Goal: Task Accomplishment & Management: Use online tool/utility

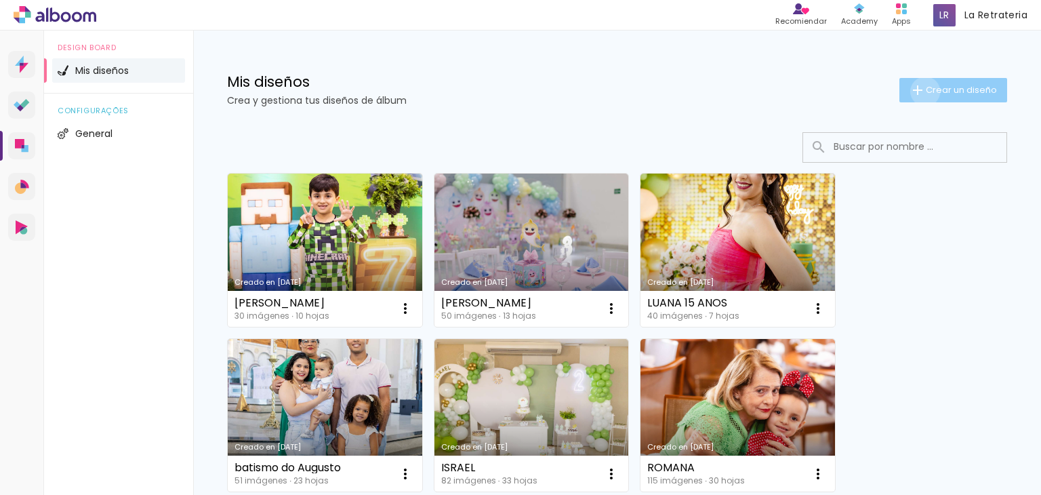
click at [914, 92] on iron-icon at bounding box center [918, 90] width 16 height 16
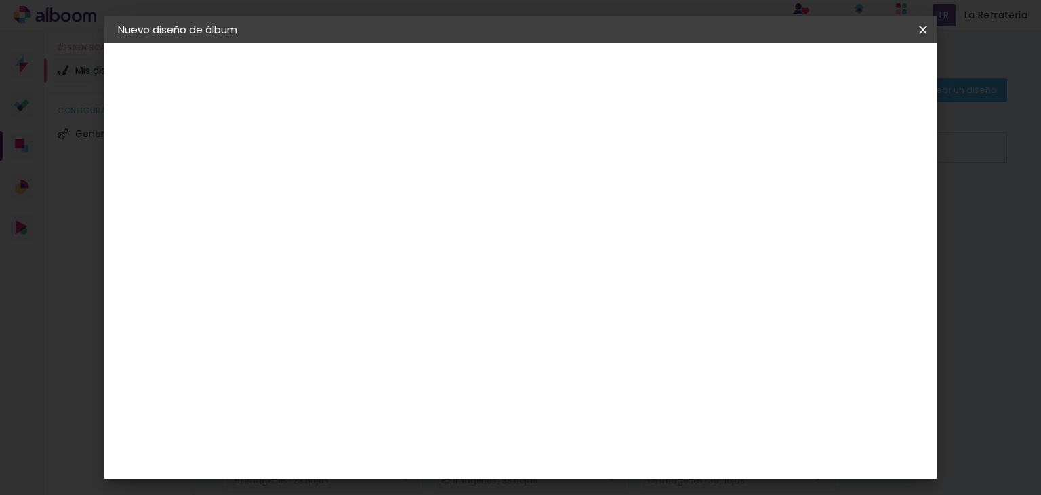
click at [340, 181] on input at bounding box center [340, 181] width 0 height 21
click at [340, 184] on input at bounding box center [340, 181] width 0 height 21
type input "MANU"
type paper-input "MANU"
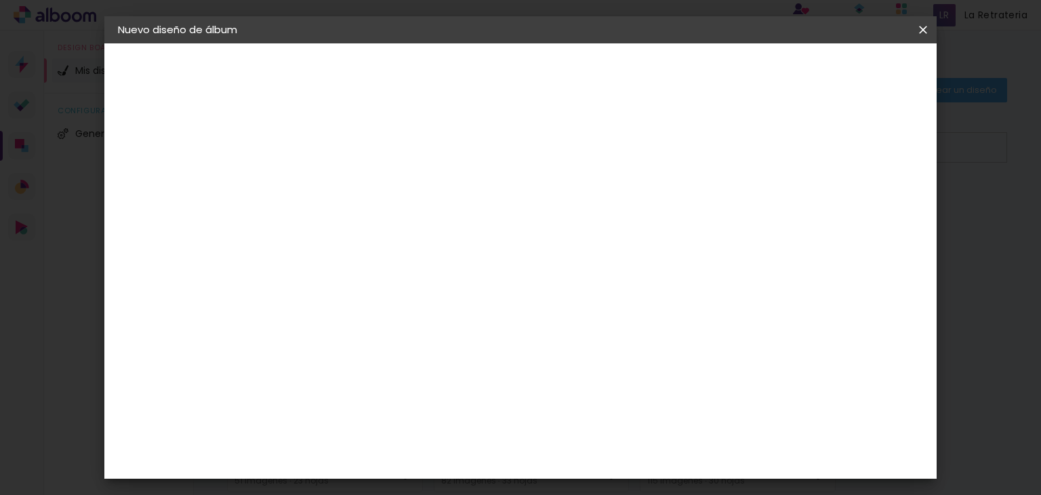
click at [0, 0] on slot "Avanzar" at bounding box center [0, 0] width 0 height 0
click at [381, 213] on input "[GEOGRAPHIC_DATA]" at bounding box center [359, 216] width 106 height 17
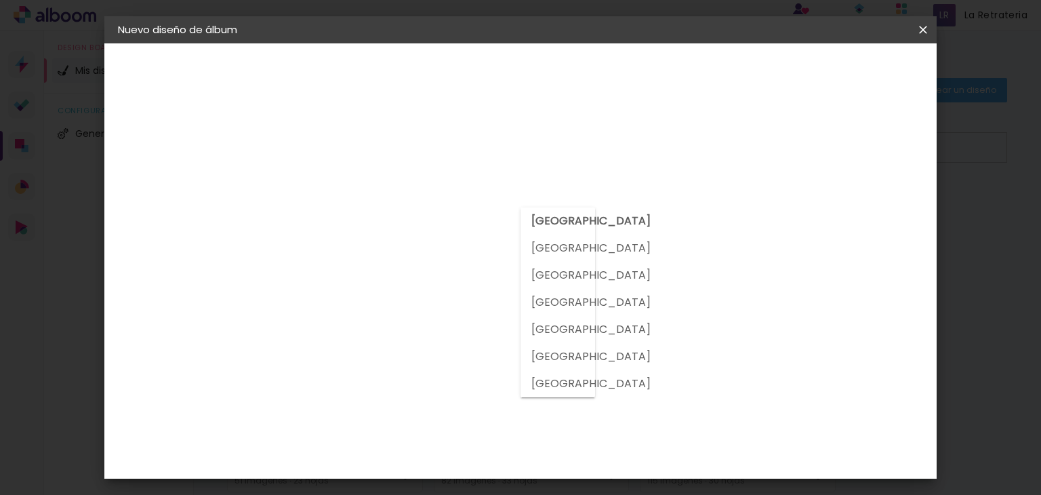
click at [0, 0] on slot "[GEOGRAPHIC_DATA]" at bounding box center [0, 0] width 0 height 0
type input "[GEOGRAPHIC_DATA]"
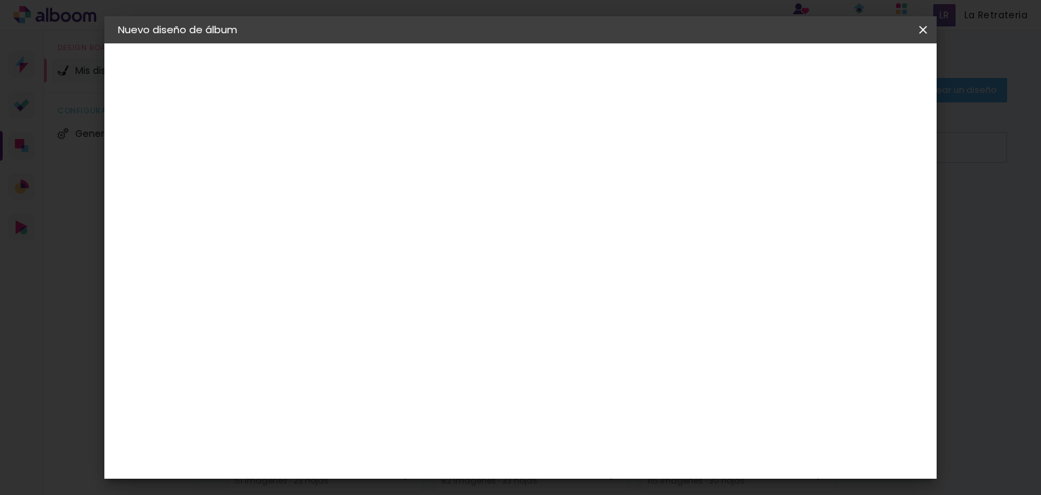
click at [0, 0] on slot "Tamaño libre" at bounding box center [0, 0] width 0 height 0
click at [0, 0] on slot "Avanzar" at bounding box center [0, 0] width 0 height 0
click at [308, 307] on input "30" at bounding box center [296, 305] width 35 height 20
click at [309, 306] on input "30" at bounding box center [296, 305] width 35 height 20
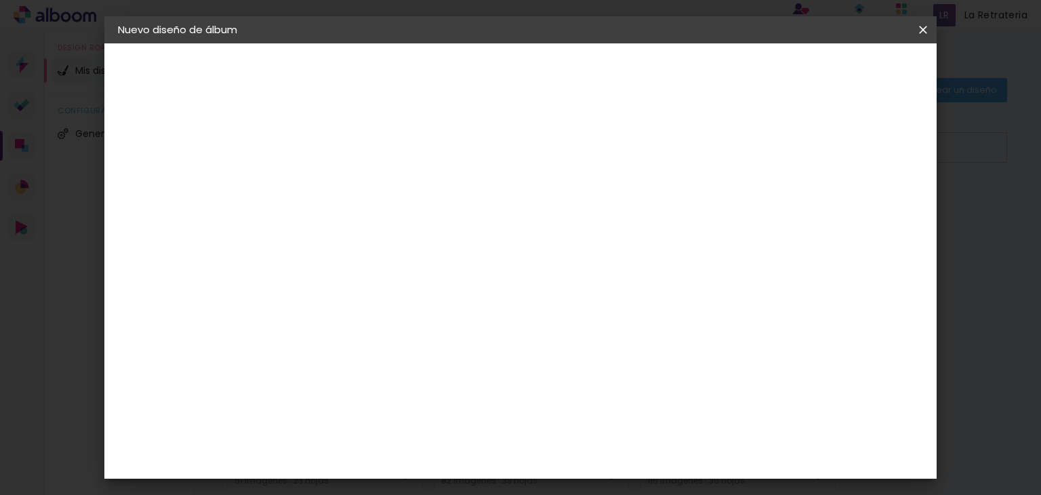
type input "20"
type paper-input "20"
click at [609, 459] on input "60" at bounding box center [595, 460] width 35 height 20
click at [609, 458] on input "60" at bounding box center [595, 460] width 35 height 20
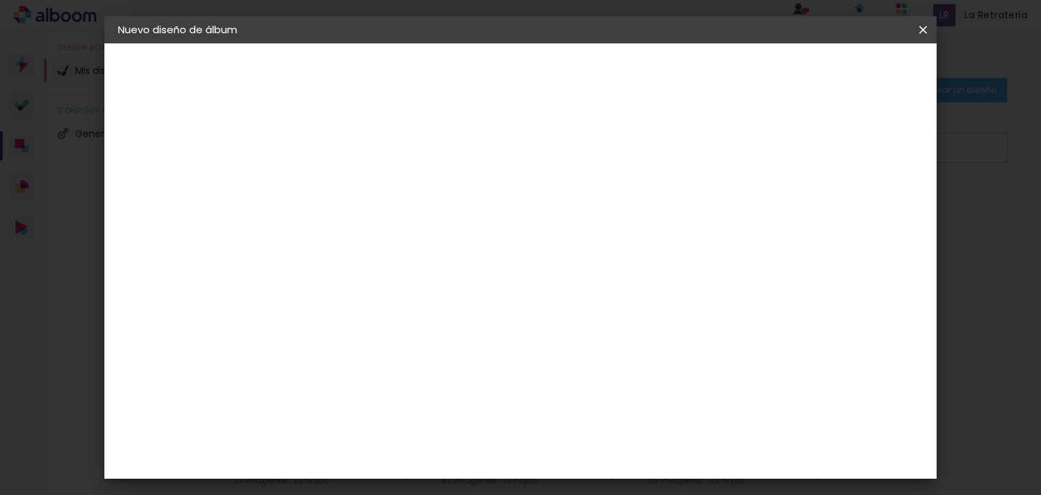
type input "40"
type paper-input "40"
click at [838, 67] on span "Empezar diseño" at bounding box center [800, 71] width 75 height 9
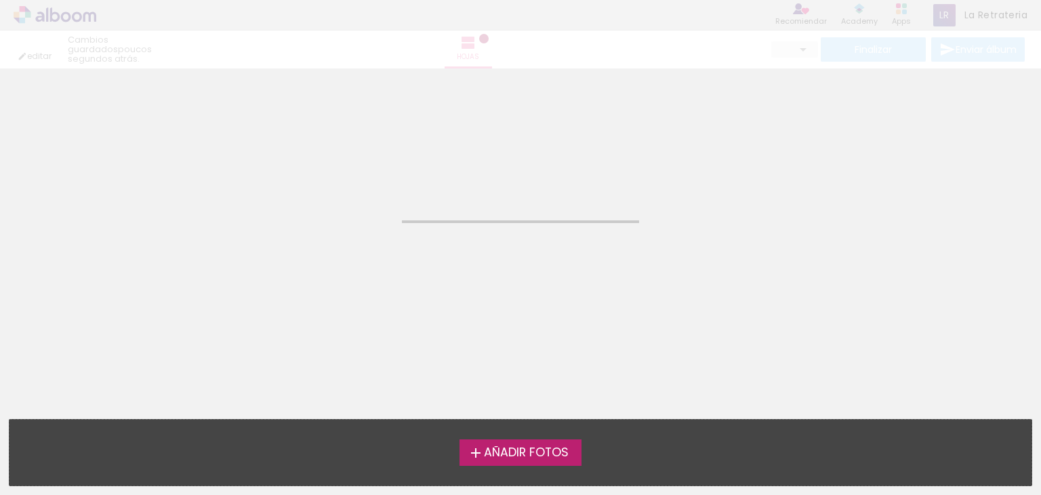
click at [519, 456] on span "Añadir Fotos" at bounding box center [526, 453] width 85 height 12
click at [0, 0] on input "file" at bounding box center [0, 0] width 0 height 0
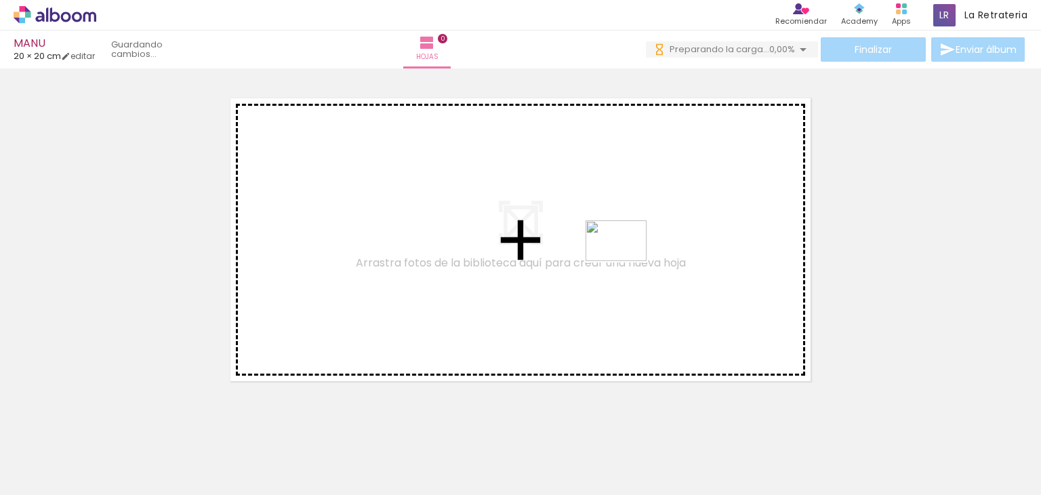
drag, startPoint x: 827, startPoint y: 460, endPoint x: 626, endPoint y: 260, distance: 283.3
click at [626, 260] on quentale-workspace at bounding box center [520, 247] width 1041 height 495
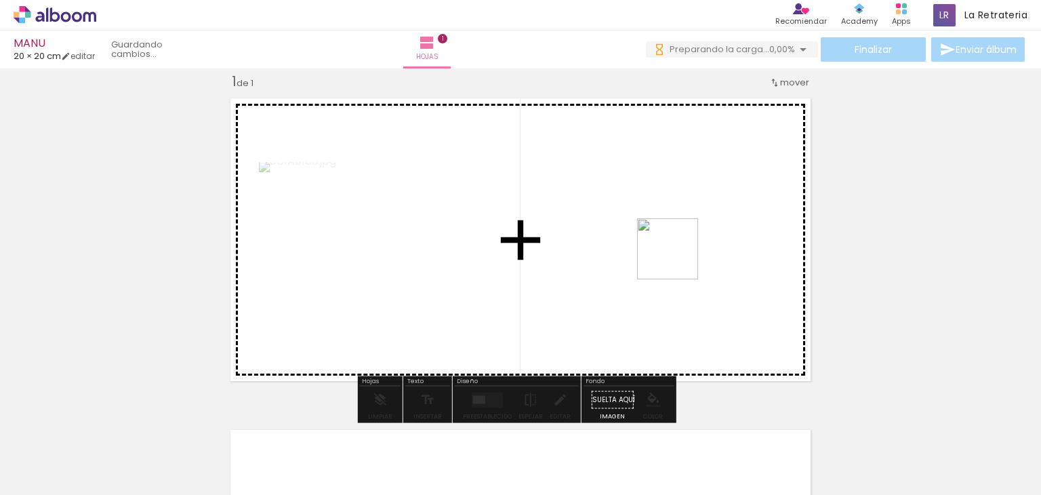
drag, startPoint x: 895, startPoint y: 453, endPoint x: 678, endPoint y: 259, distance: 291.4
click at [678, 259] on quentale-workspace at bounding box center [520, 247] width 1041 height 495
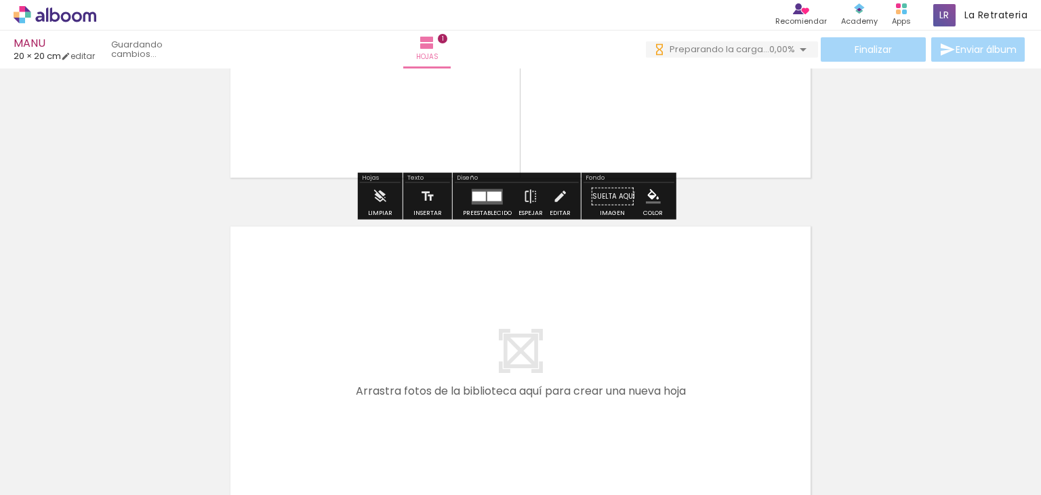
scroll to position [288, 0]
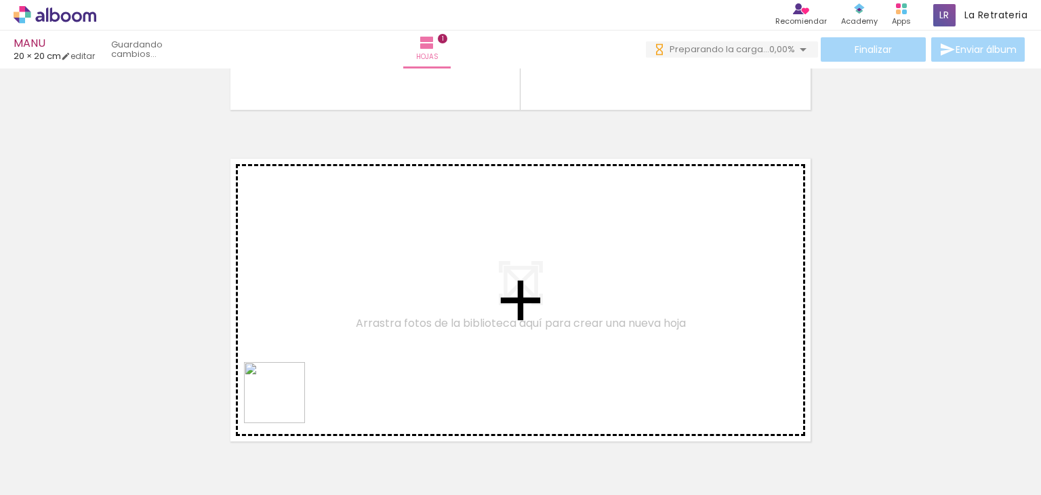
drag, startPoint x: 269, startPoint y: 416, endPoint x: 338, endPoint y: 328, distance: 112.0
click at [338, 328] on quentale-workspace at bounding box center [520, 247] width 1041 height 495
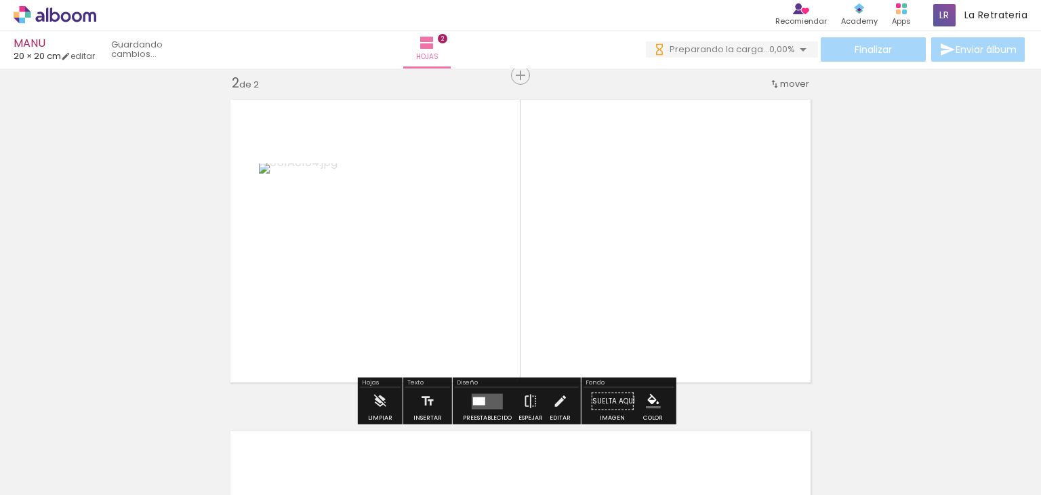
scroll to position [348, 0]
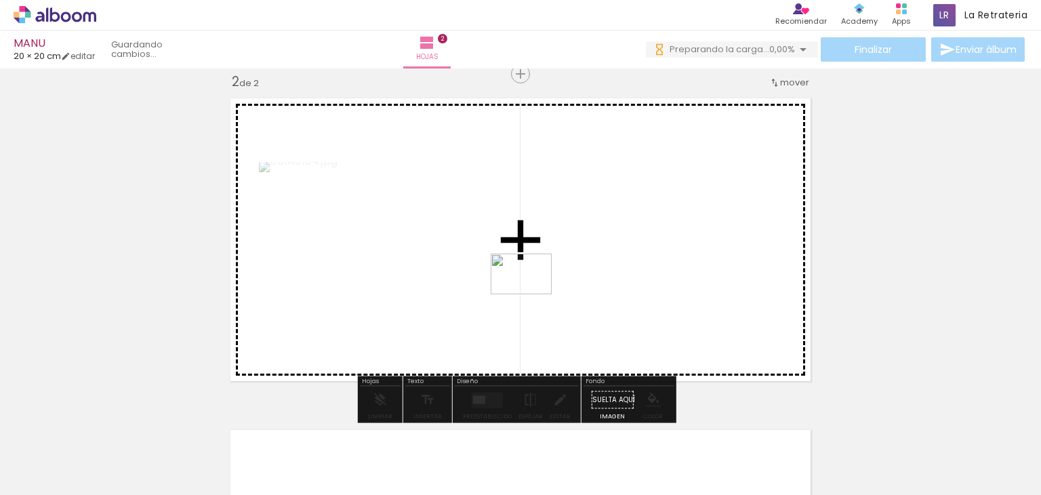
drag, startPoint x: 388, startPoint y: 434, endPoint x: 488, endPoint y: 372, distance: 117.2
click at [552, 285] on quentale-workspace at bounding box center [520, 247] width 1041 height 495
drag, startPoint x: 434, startPoint y: 458, endPoint x: 540, endPoint y: 378, distance: 132.6
click at [529, 307] on quentale-workspace at bounding box center [520, 247] width 1041 height 495
drag, startPoint x: 521, startPoint y: 452, endPoint x: 588, endPoint y: 344, distance: 127.0
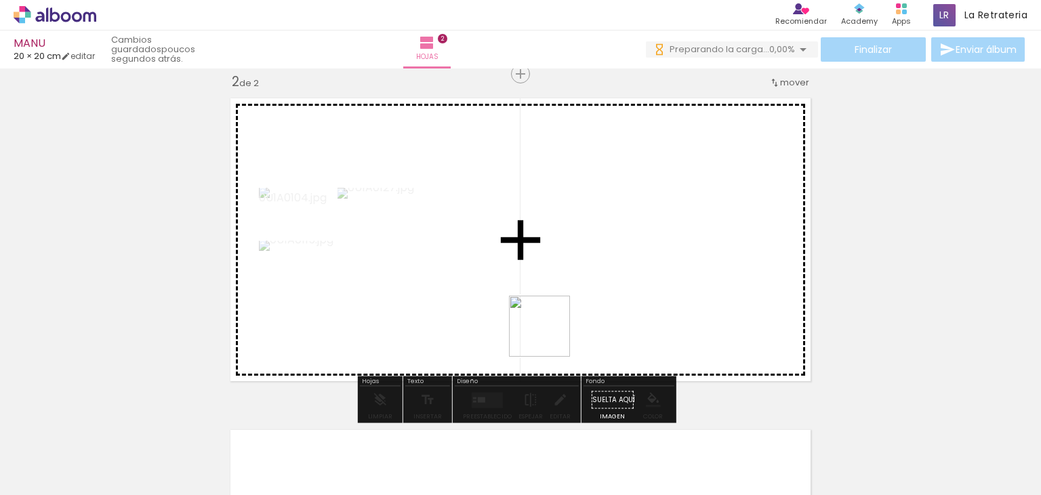
click at [566, 259] on quentale-workspace at bounding box center [520, 247] width 1041 height 495
drag, startPoint x: 309, startPoint y: 445, endPoint x: 512, endPoint y: 291, distance: 255.0
click at [437, 209] on quentale-workspace at bounding box center [520, 247] width 1041 height 495
drag, startPoint x: 754, startPoint y: 472, endPoint x: 705, endPoint y: 299, distance: 180.3
click at [705, 312] on quentale-workspace at bounding box center [520, 247] width 1041 height 495
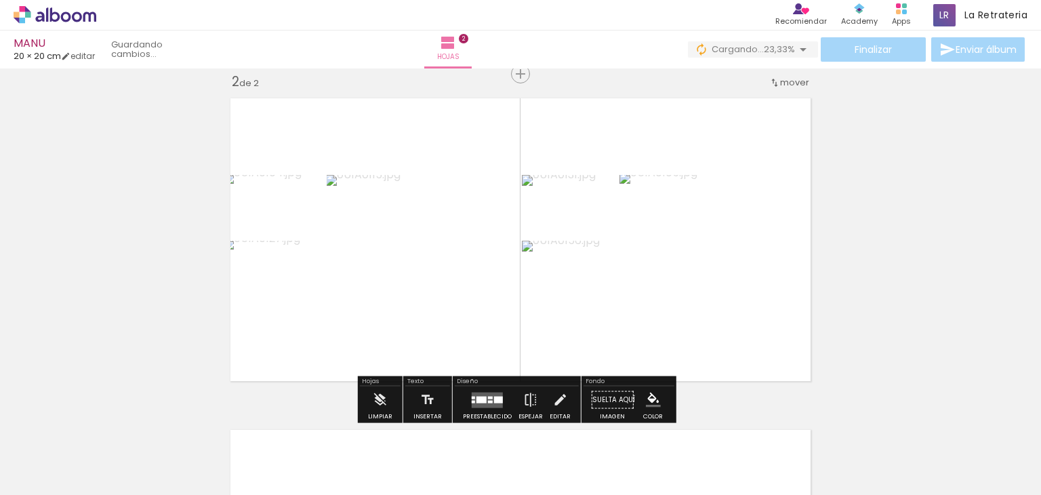
click at [483, 392] on quentale-layouter at bounding box center [487, 400] width 31 height 16
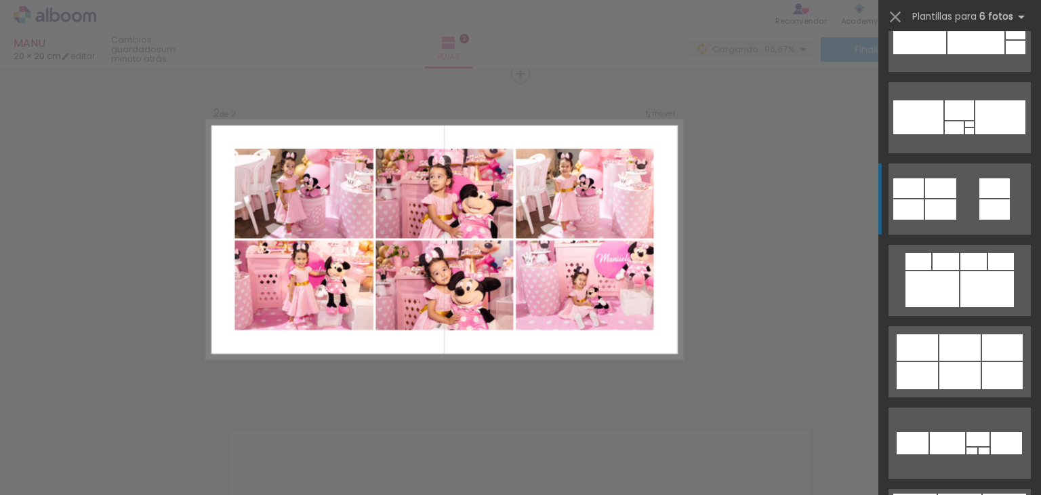
scroll to position [3118, 0]
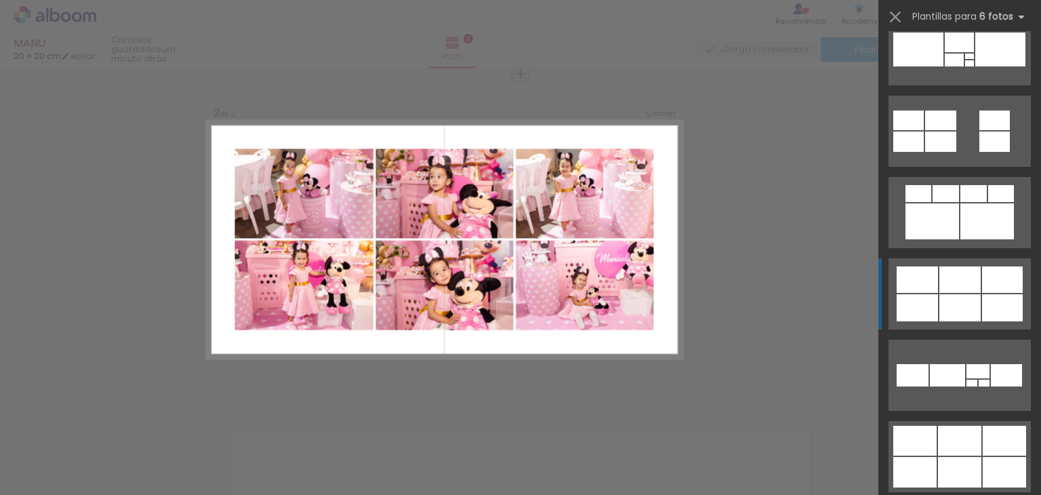
click at [950, 303] on div at bounding box center [959, 307] width 41 height 27
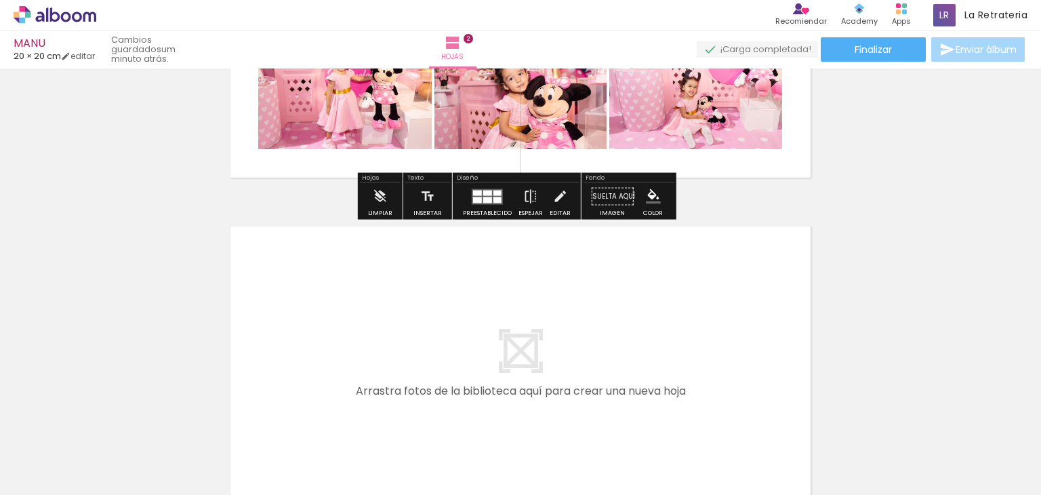
scroll to position [620, 0]
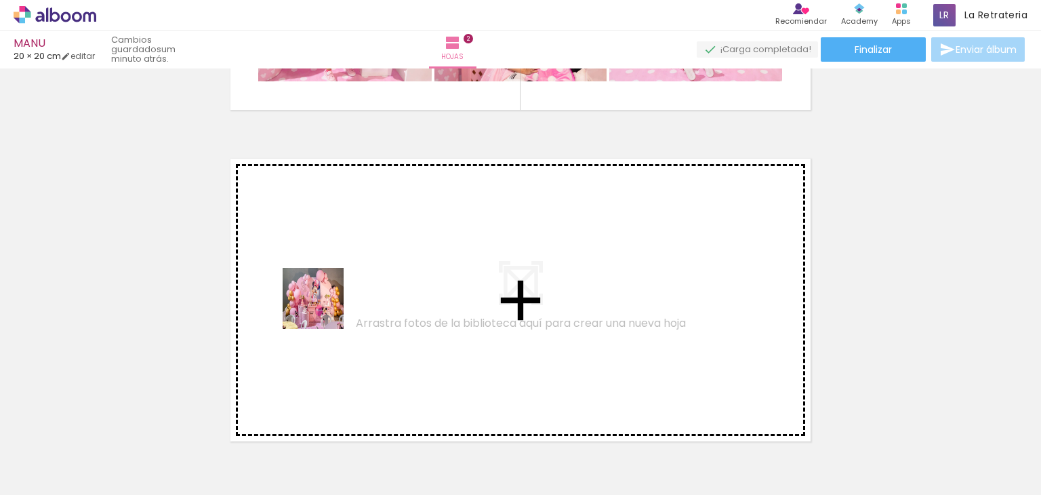
drag, startPoint x: 143, startPoint y: 457, endPoint x: 664, endPoint y: 429, distance: 522.0
click at [335, 283] on quentale-workspace at bounding box center [520, 247] width 1041 height 495
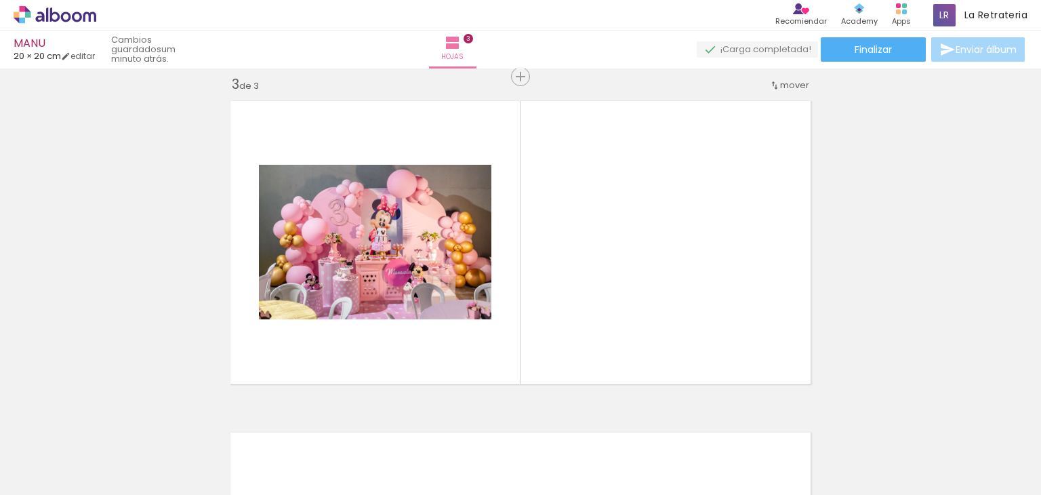
scroll to position [681, 0]
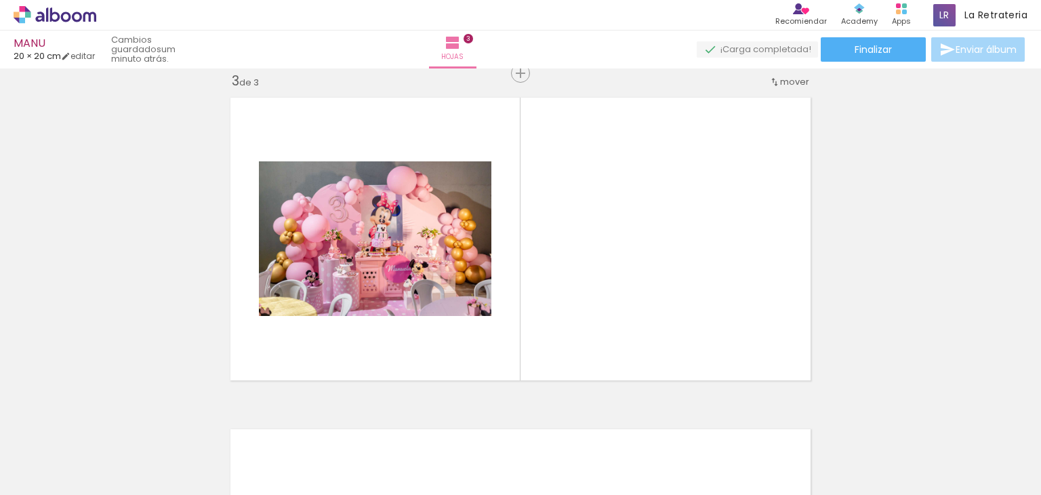
drag, startPoint x: 609, startPoint y: 451, endPoint x: 641, endPoint y: 317, distance: 137.8
click at [641, 317] on quentale-workspace at bounding box center [520, 247] width 1041 height 495
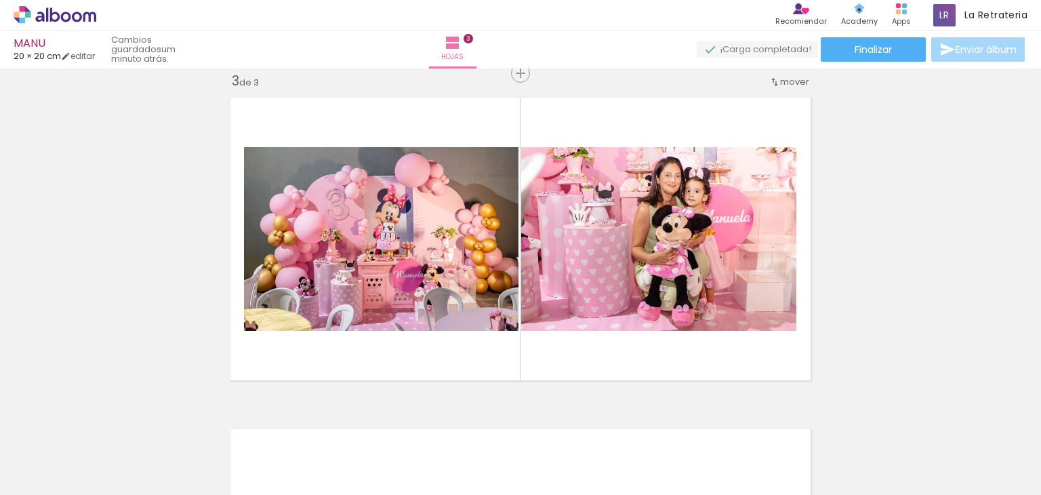
scroll to position [0, 0]
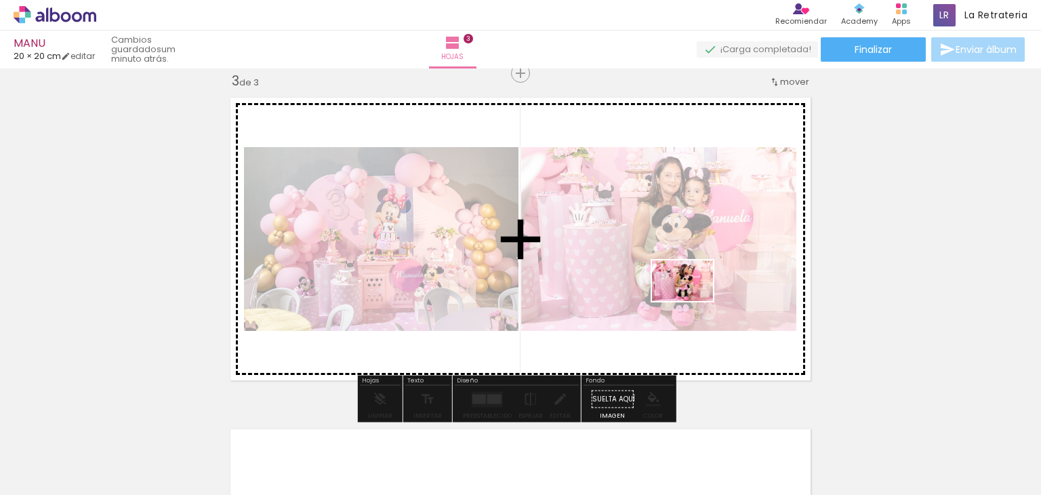
drag, startPoint x: 687, startPoint y: 387, endPoint x: 693, endPoint y: 300, distance: 87.0
click at [693, 300] on quentale-workspace at bounding box center [520, 247] width 1041 height 495
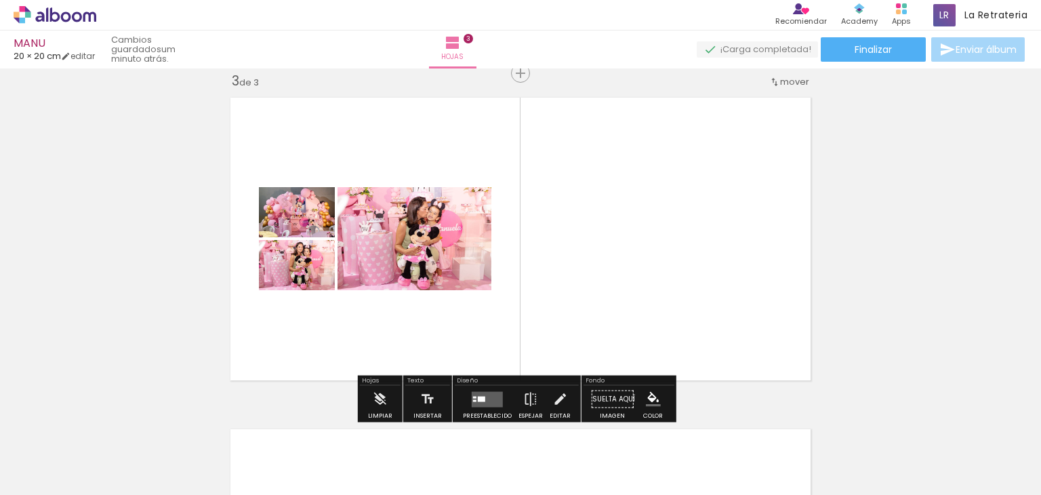
click at [478, 397] on div at bounding box center [481, 398] width 7 height 5
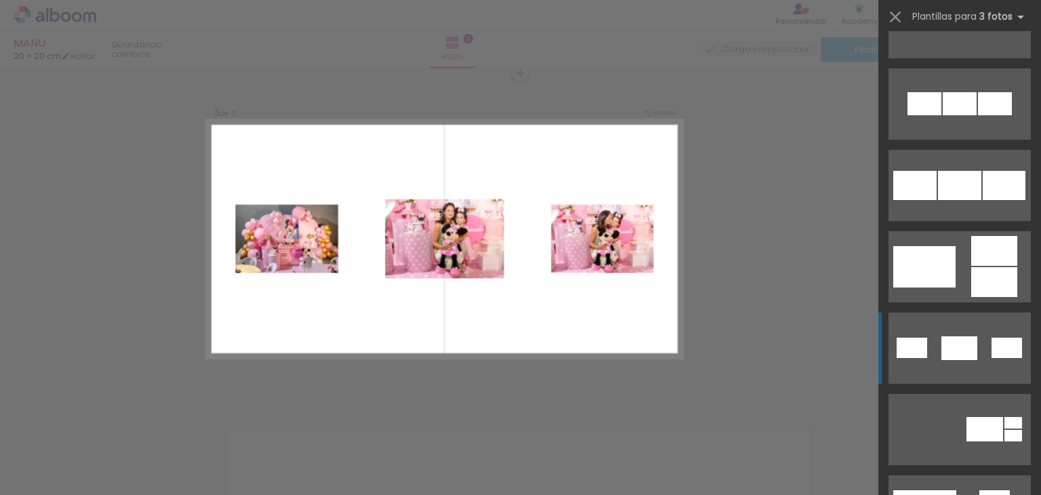
scroll to position [271, 0]
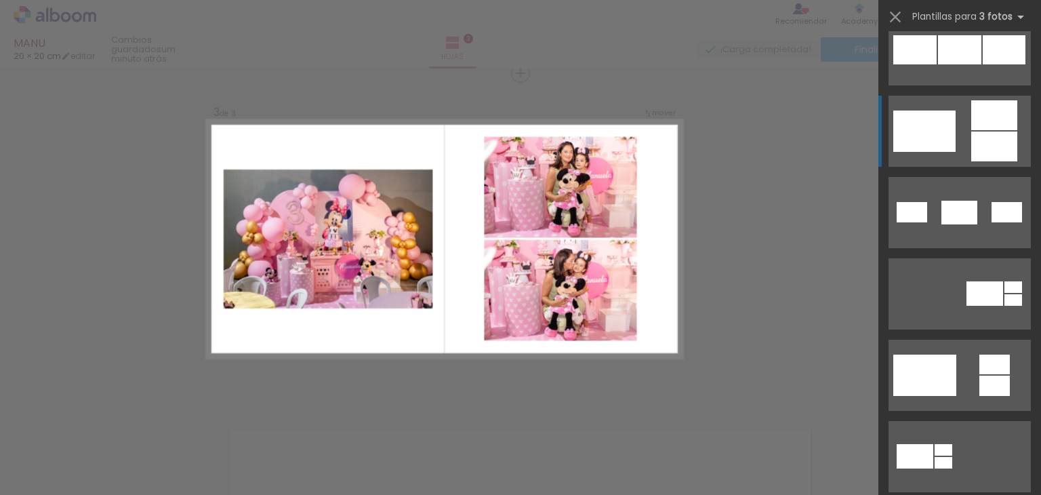
click at [918, 139] on div at bounding box center [924, 130] width 62 height 41
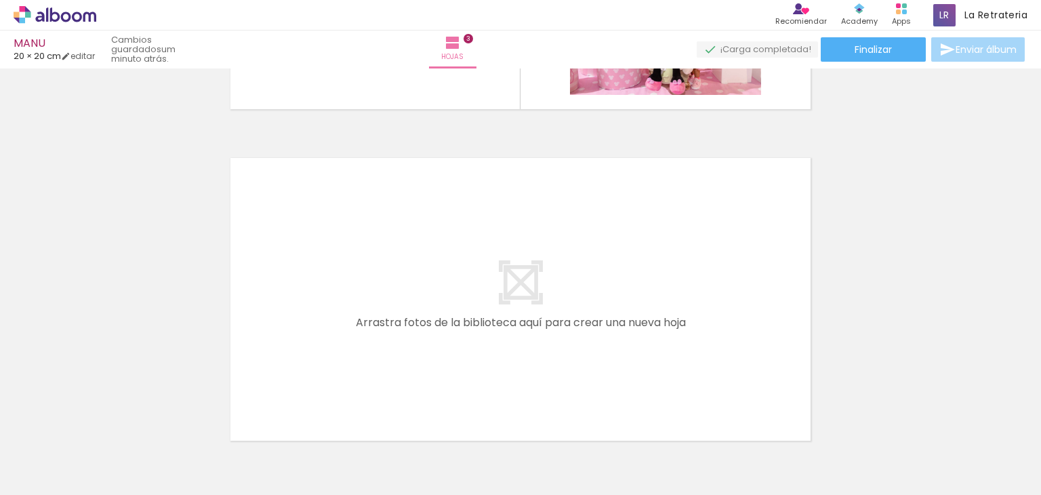
scroll to position [884, 0]
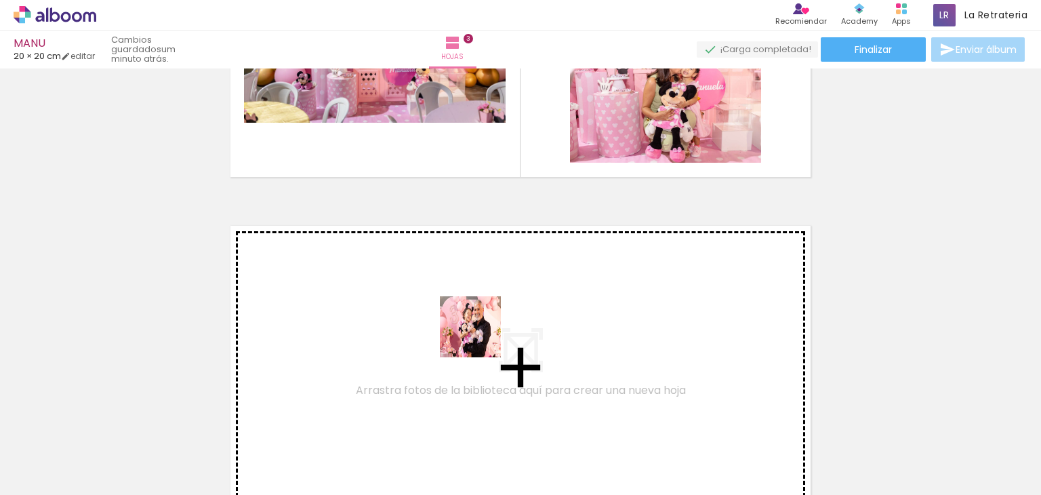
drag, startPoint x: 626, startPoint y: 460, endPoint x: 475, endPoint y: 333, distance: 197.2
click at [475, 333] on quentale-workspace at bounding box center [520, 247] width 1041 height 495
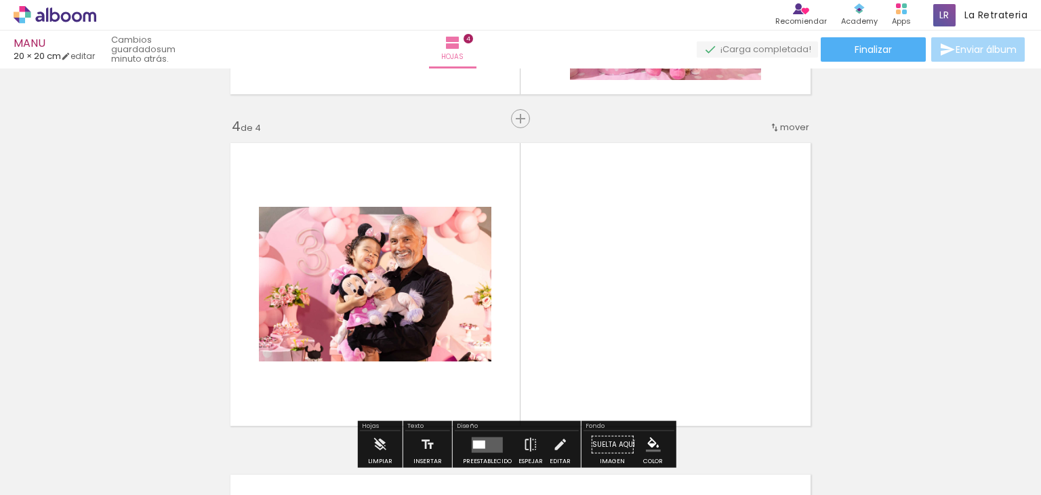
scroll to position [1011, 0]
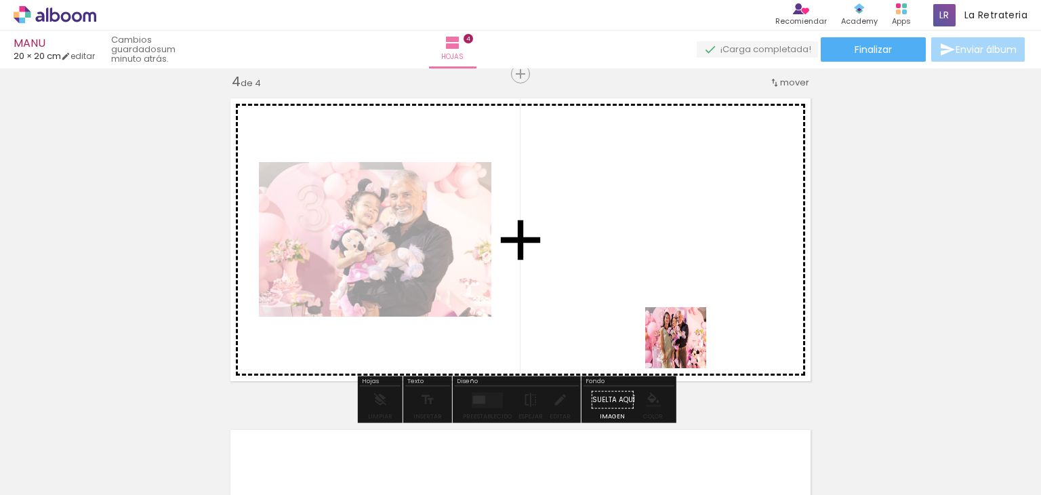
drag, startPoint x: 694, startPoint y: 453, endPoint x: 674, endPoint y: 281, distance: 174.0
click at [674, 281] on quentale-workspace at bounding box center [520, 247] width 1041 height 495
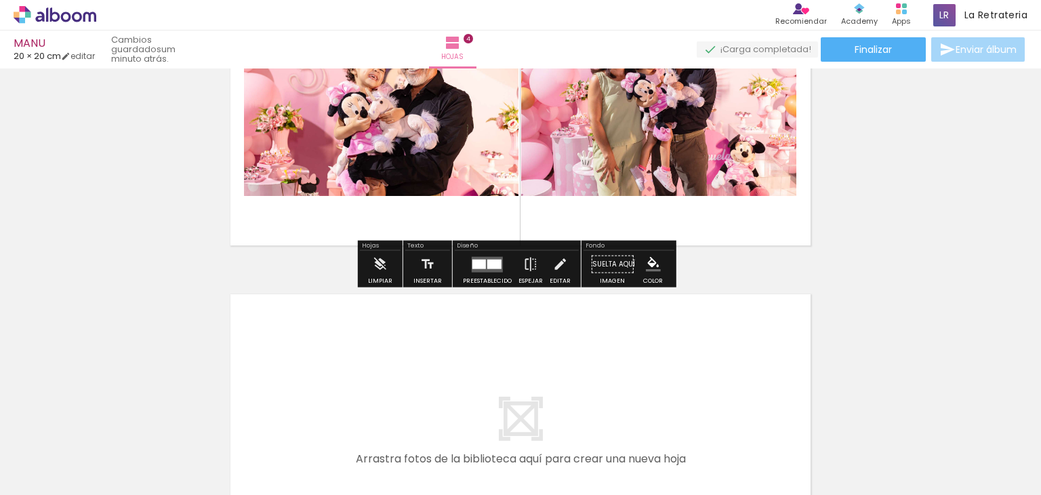
scroll to position [1282, 0]
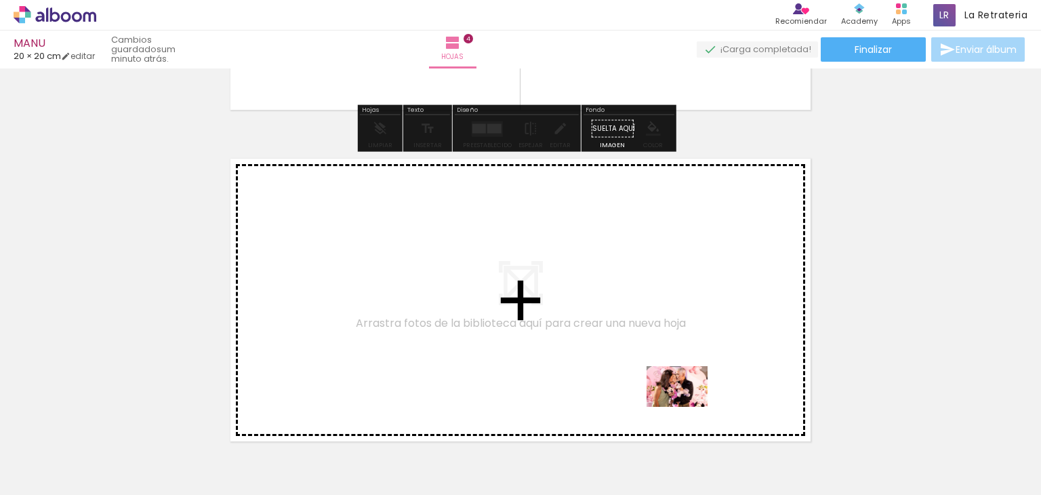
drag, startPoint x: 752, startPoint y: 462, endPoint x: 727, endPoint y: 428, distance: 42.0
click at [0, 0] on slot at bounding box center [0, 0] width 0 height 0
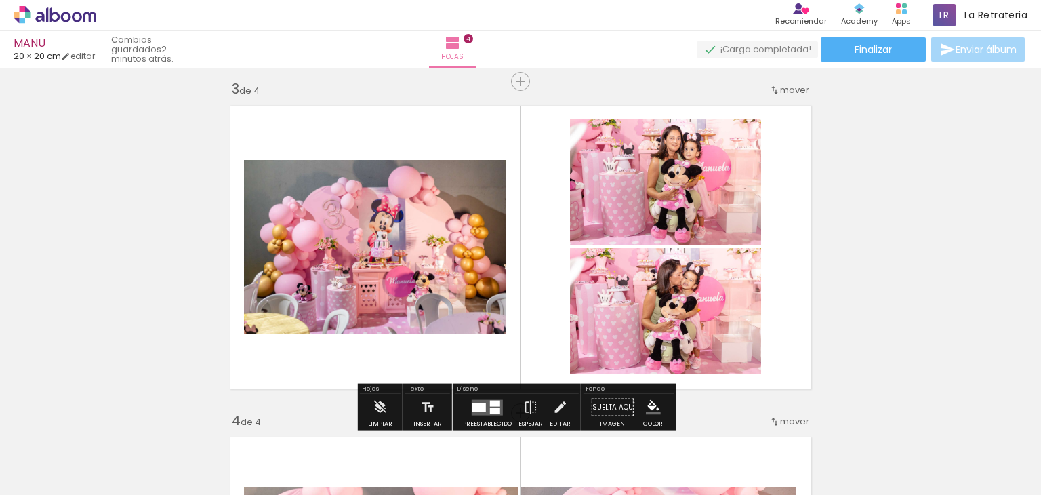
scroll to position [876, 0]
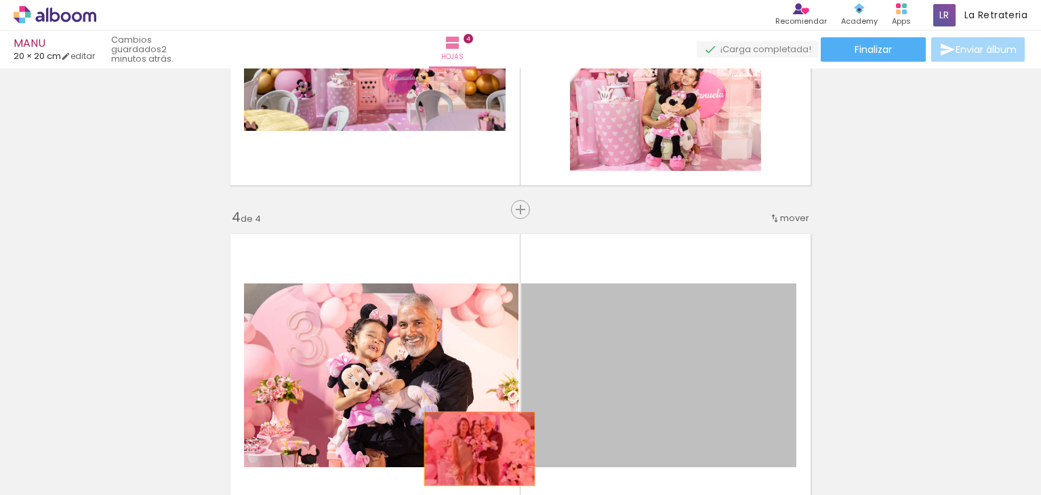
drag, startPoint x: 577, startPoint y: 338, endPoint x: 439, endPoint y: 367, distance: 141.3
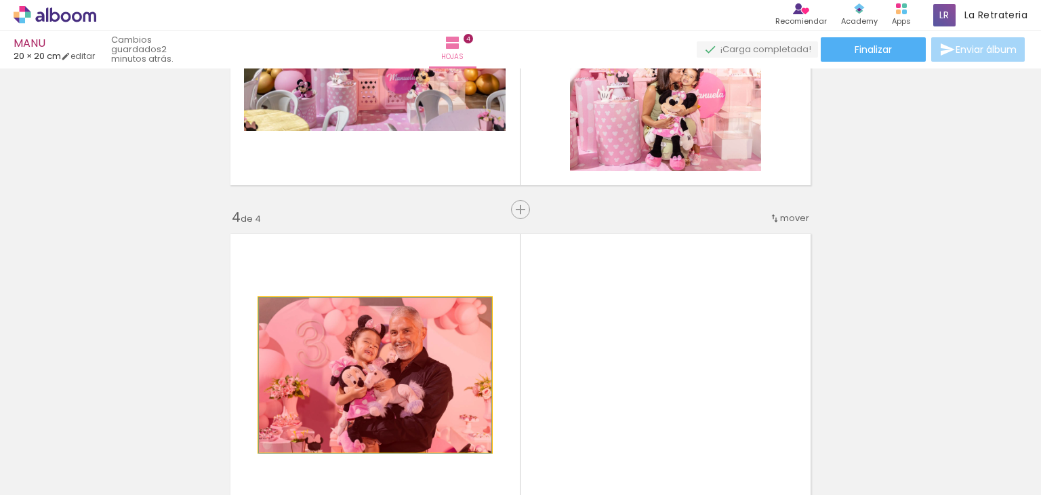
drag, startPoint x: 439, startPoint y: 323, endPoint x: 453, endPoint y: 510, distance: 186.9
click at [453, 494] on html "link( href="../../bower_components/polymer/polymer.html" rel="import" ) picture…" at bounding box center [520, 247] width 1041 height 495
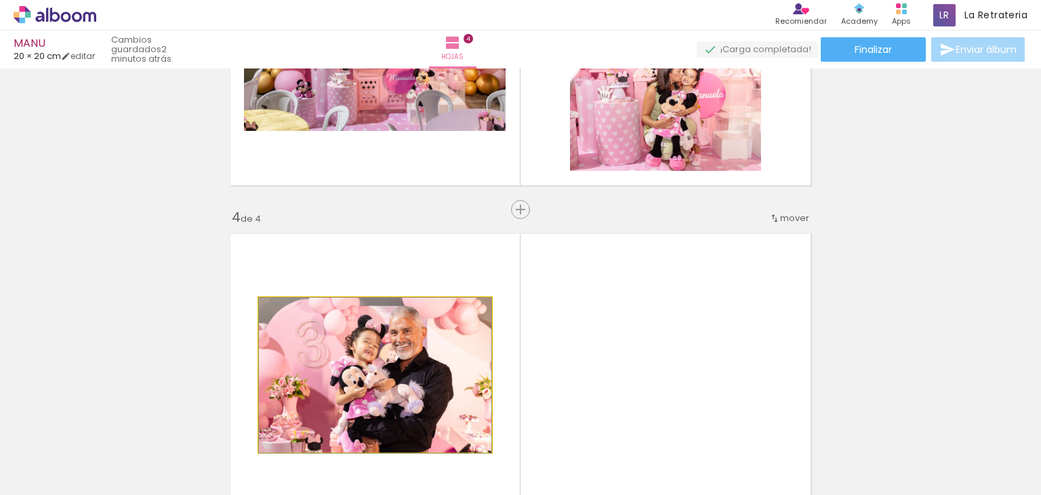
drag, startPoint x: 450, startPoint y: 353, endPoint x: 394, endPoint y: 485, distance: 143.7
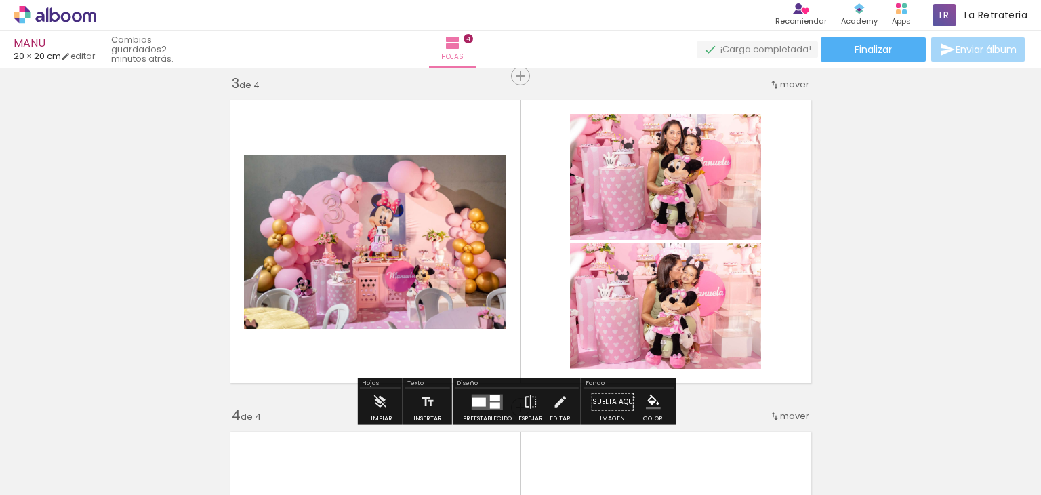
scroll to position [746, 0]
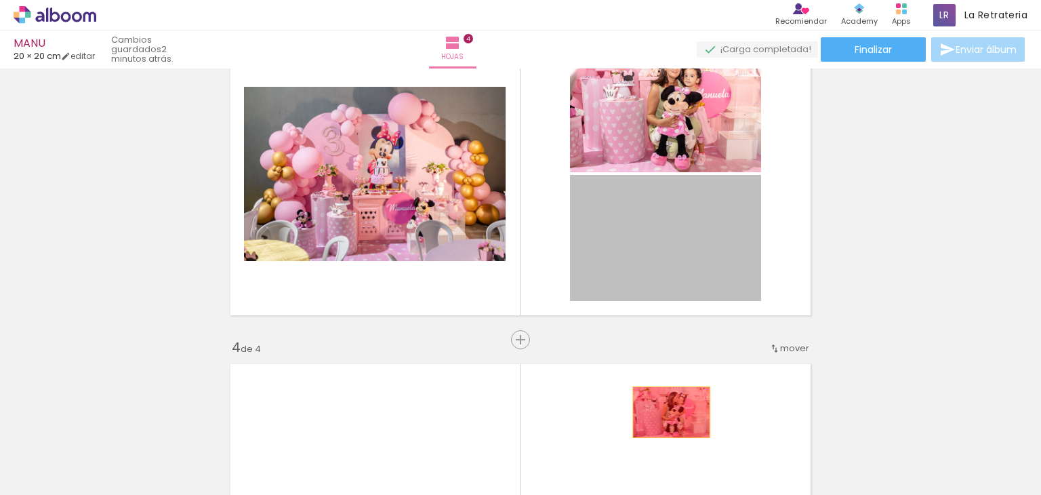
drag, startPoint x: 660, startPoint y: 241, endPoint x: 651, endPoint y: 355, distance: 114.3
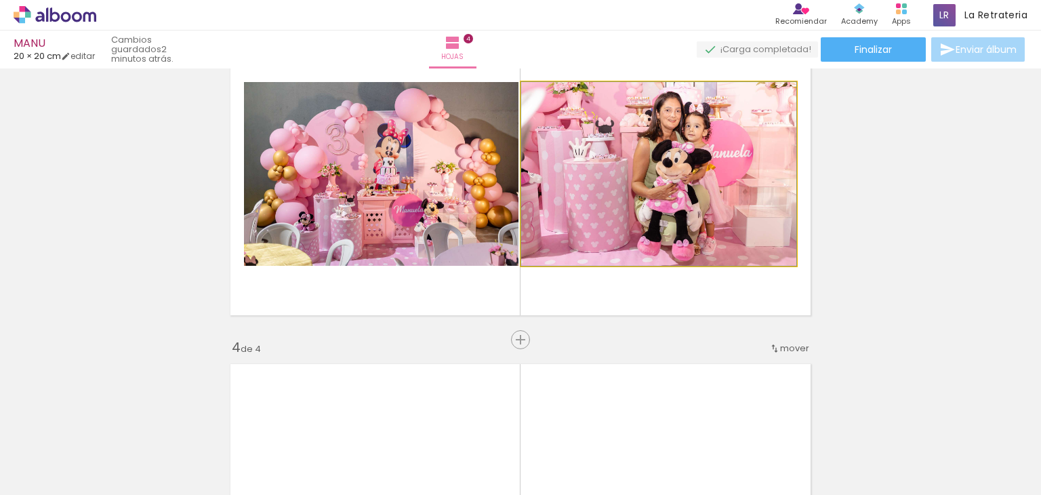
drag, startPoint x: 586, startPoint y: 167, endPoint x: 590, endPoint y: 466, distance: 299.6
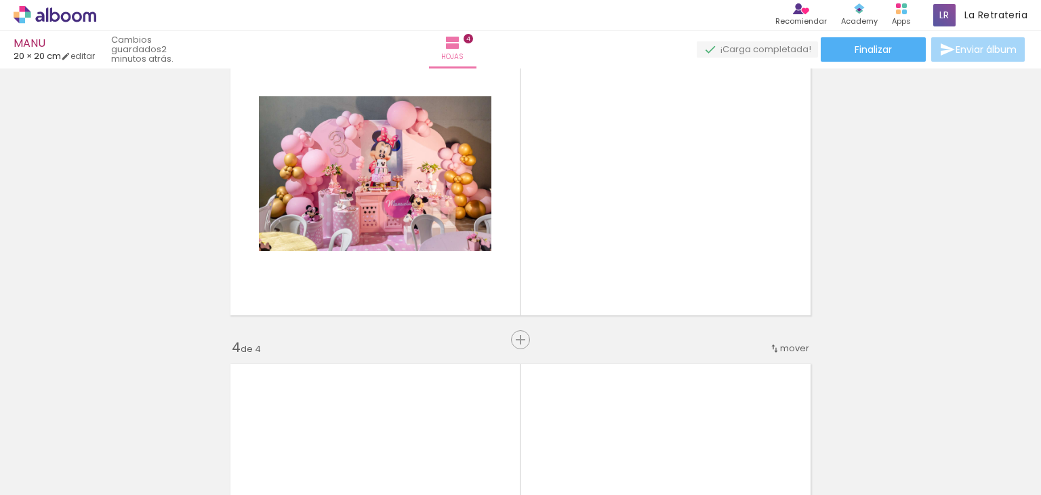
scroll to position [0, 157]
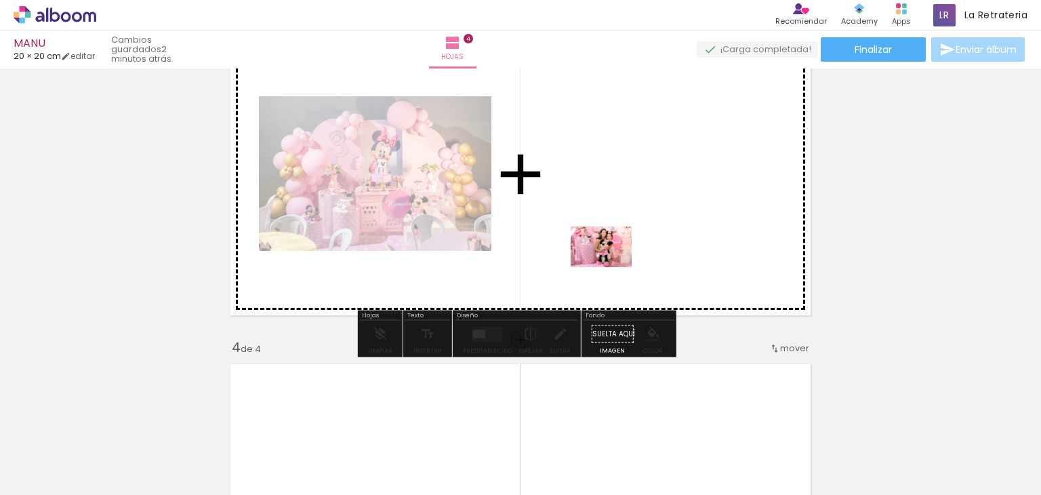
drag, startPoint x: 441, startPoint y: 459, endPoint x: 628, endPoint y: 239, distance: 288.5
click at [628, 239] on quentale-workspace at bounding box center [520, 247] width 1041 height 495
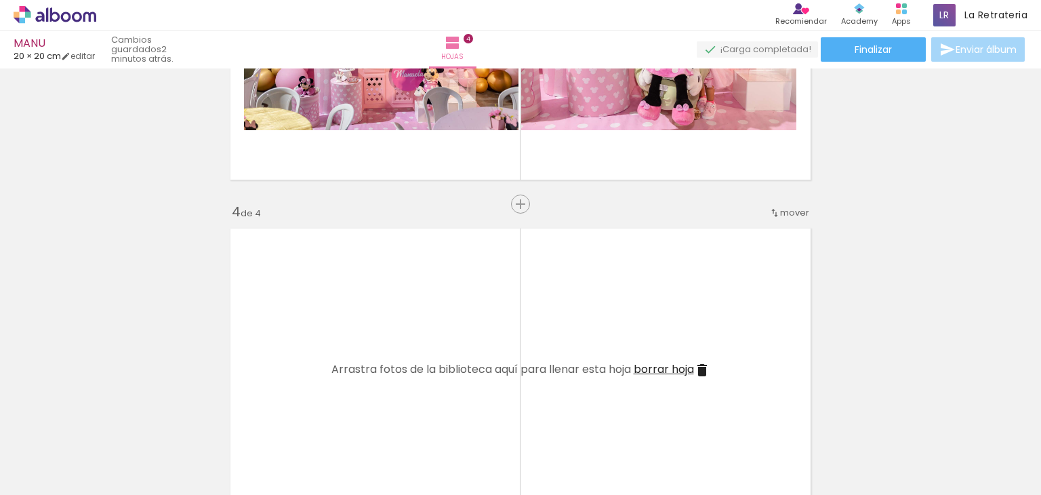
scroll to position [949, 0]
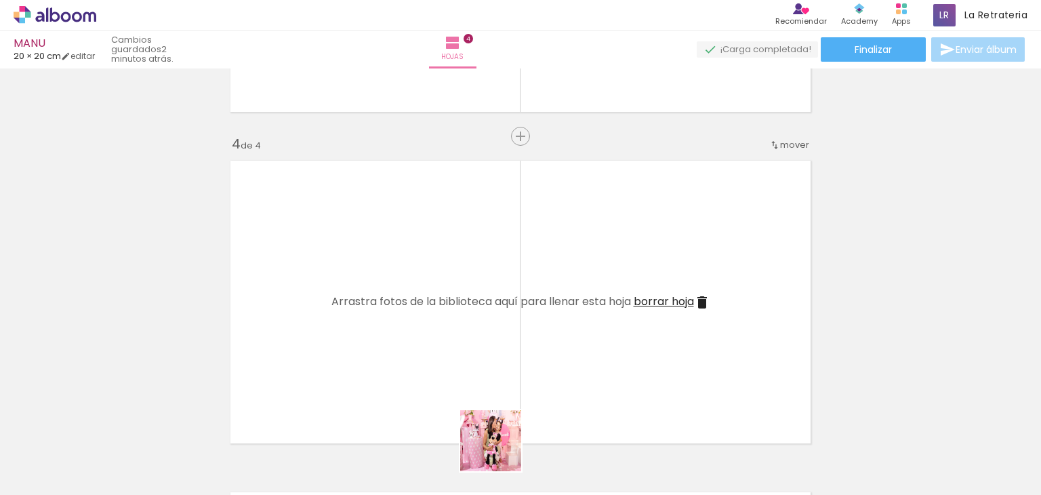
drag, startPoint x: 501, startPoint y: 451, endPoint x: 396, endPoint y: 325, distance: 163.6
click at [396, 325] on quentale-workspace at bounding box center [520, 247] width 1041 height 495
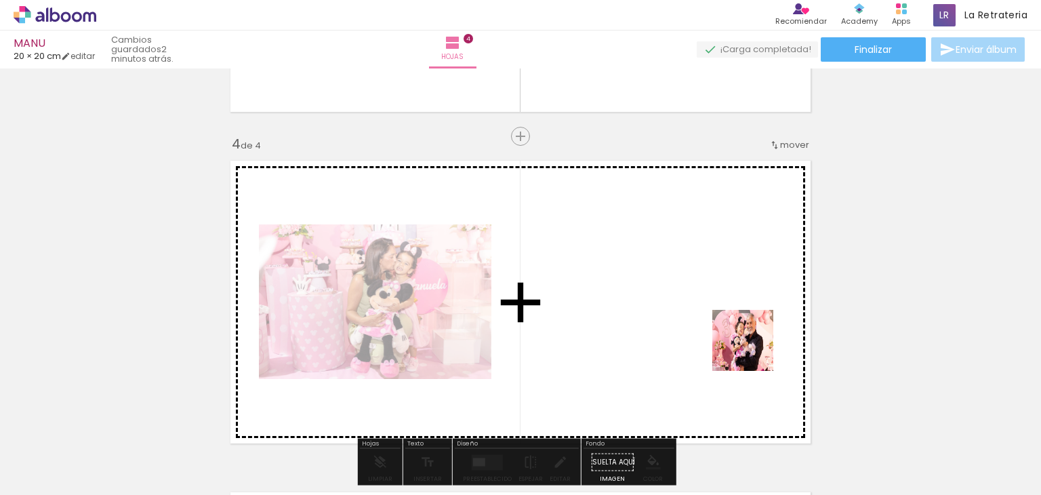
drag, startPoint x: 817, startPoint y: 458, endPoint x: 731, endPoint y: 310, distance: 170.8
click at [731, 310] on quentale-workspace at bounding box center [520, 247] width 1041 height 495
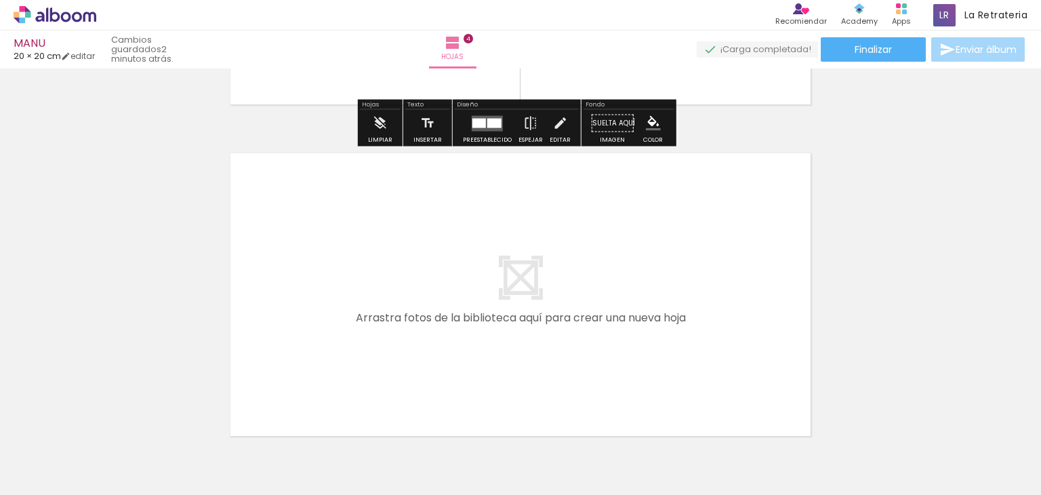
scroll to position [0, 465]
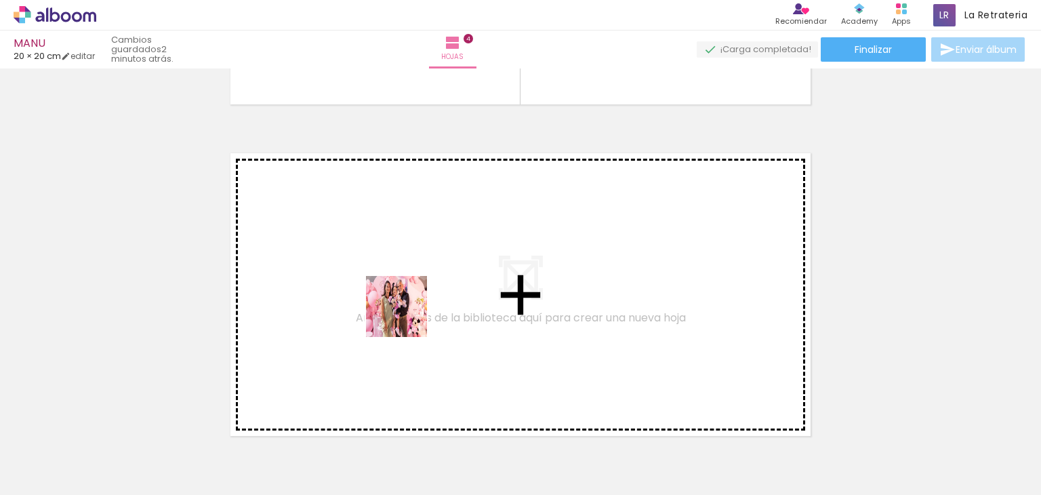
drag, startPoint x: 411, startPoint y: 323, endPoint x: 401, endPoint y: 302, distance: 23.7
click at [401, 302] on quentale-workspace at bounding box center [520, 247] width 1041 height 495
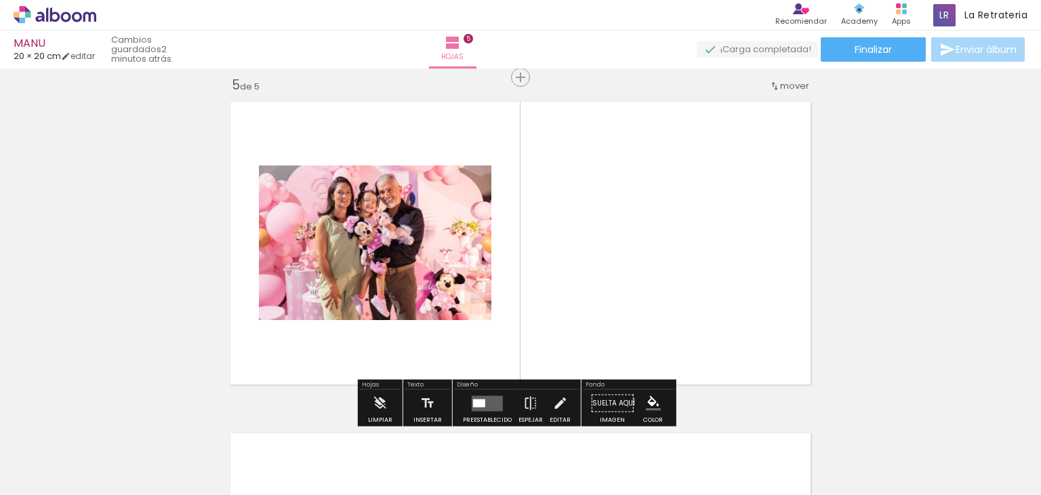
scroll to position [1343, 0]
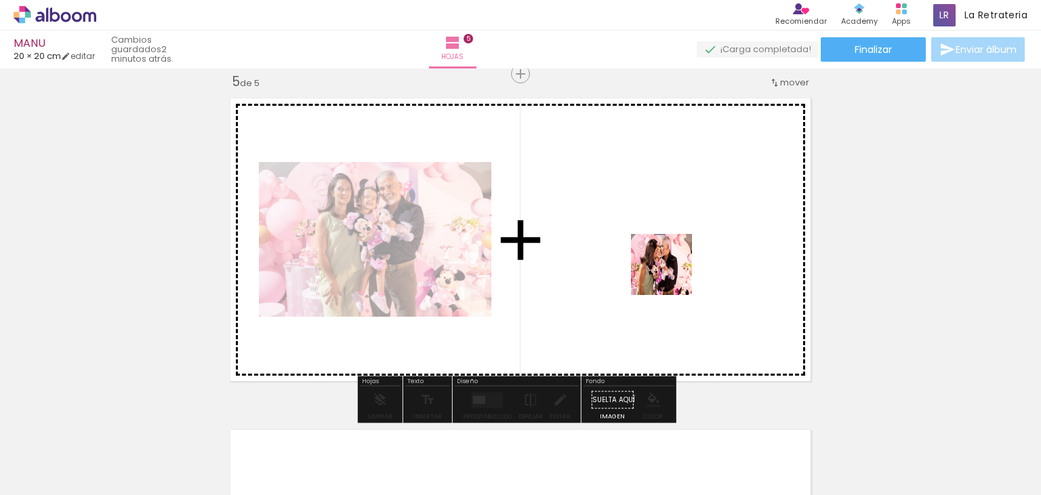
drag, startPoint x: 662, startPoint y: 463, endPoint x: 672, endPoint y: 260, distance: 203.6
click at [672, 260] on quentale-workspace at bounding box center [520, 247] width 1041 height 495
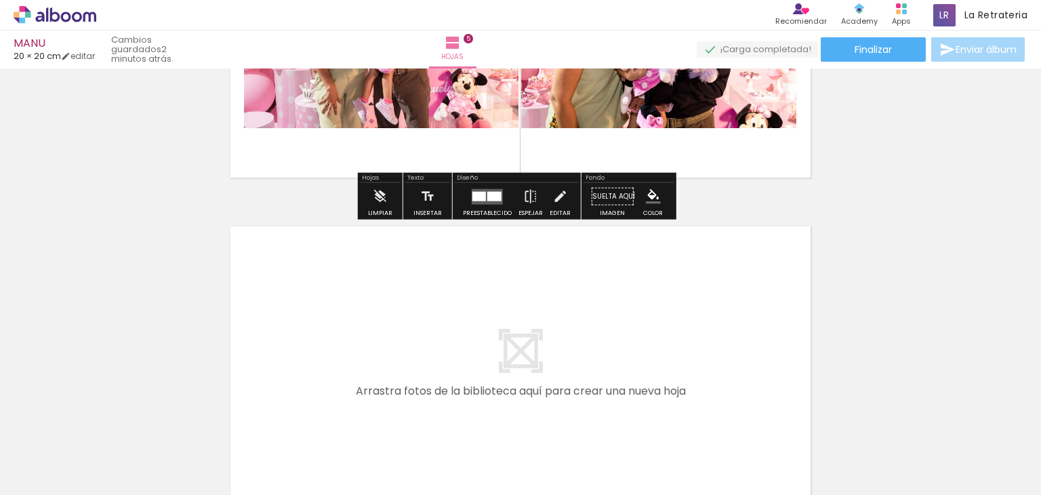
scroll to position [1700, 0]
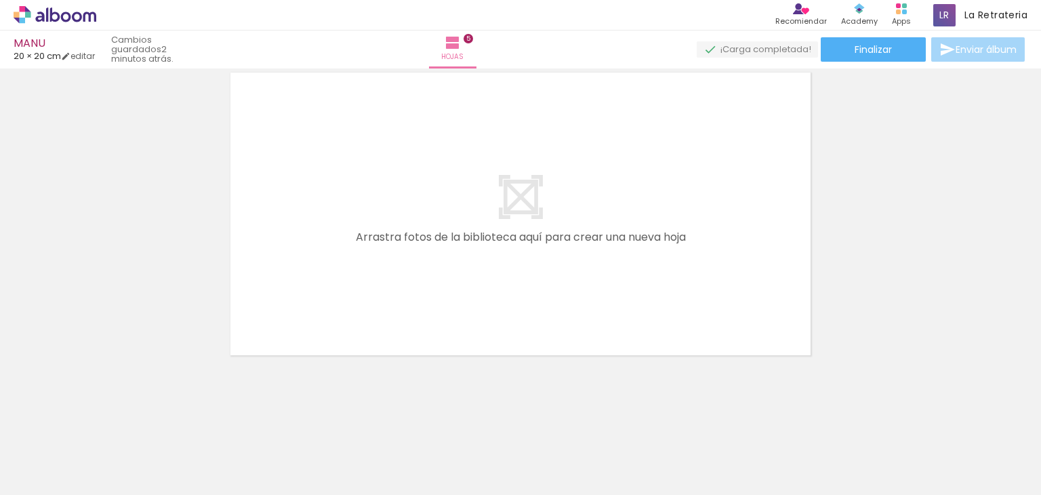
drag, startPoint x: 352, startPoint y: 447, endPoint x: 388, endPoint y: 333, distance: 119.2
click at [351, 241] on quentale-workspace at bounding box center [520, 247] width 1041 height 495
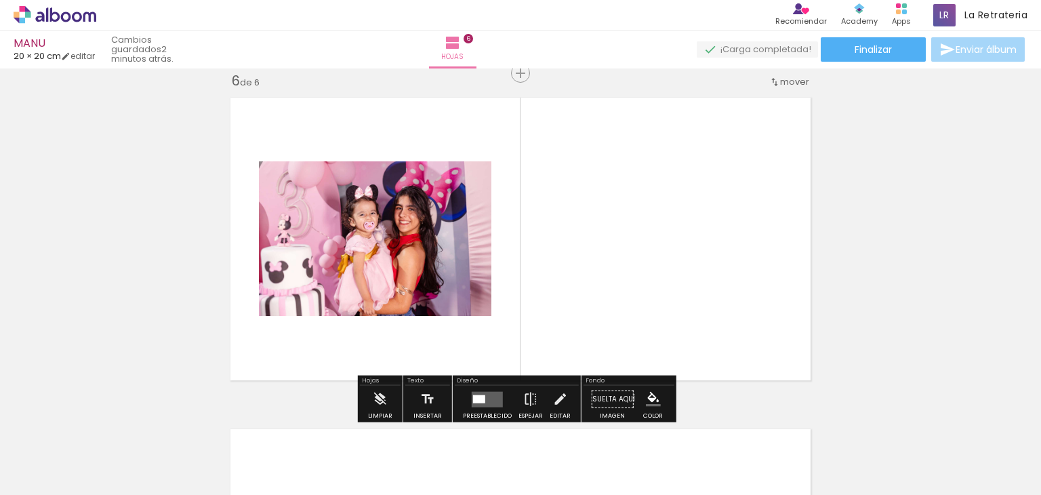
scroll to position [1674, 0]
click at [607, 196] on quentale-layouter at bounding box center [520, 240] width 595 height 298
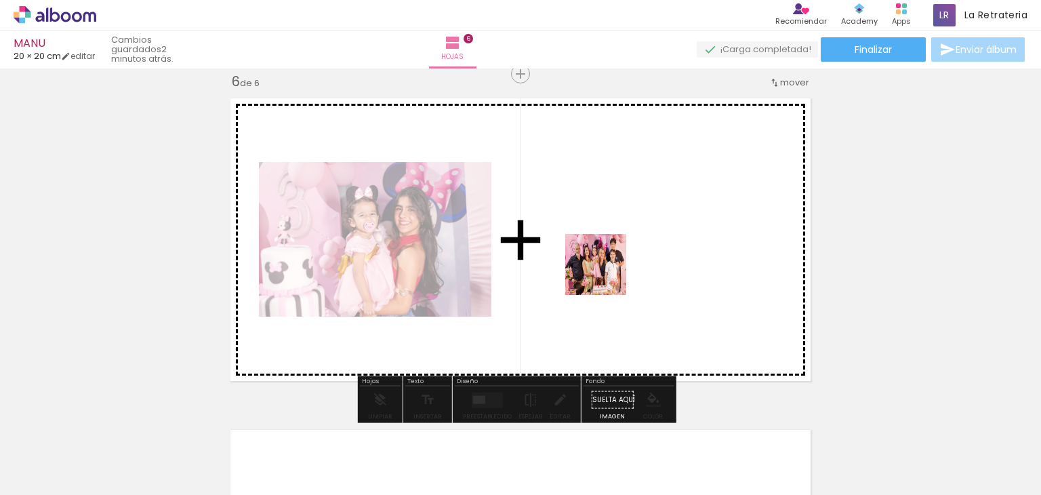
drag, startPoint x: 469, startPoint y: 407, endPoint x: 615, endPoint y: 261, distance: 207.1
click at [615, 261] on quentale-workspace at bounding box center [520, 247] width 1041 height 495
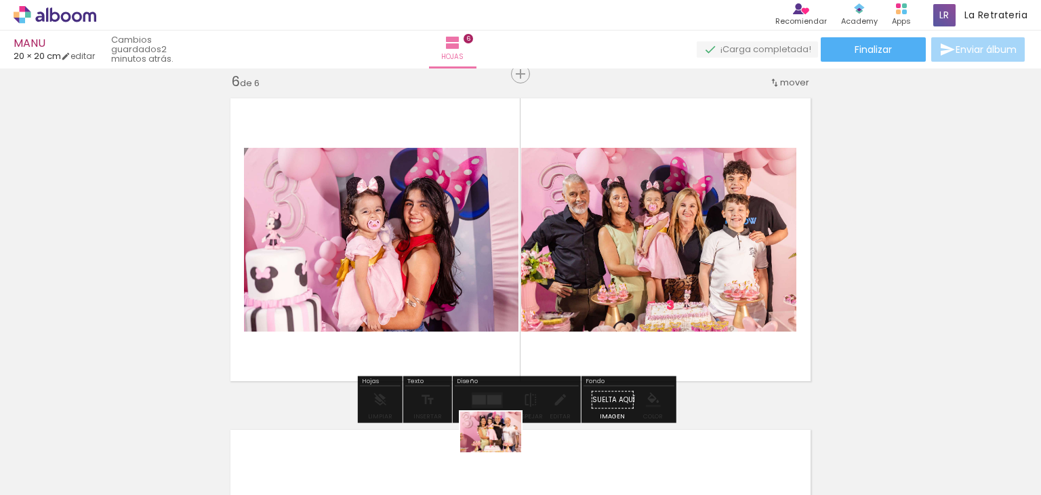
click at [501, 452] on div at bounding box center [468, 449] width 67 height 45
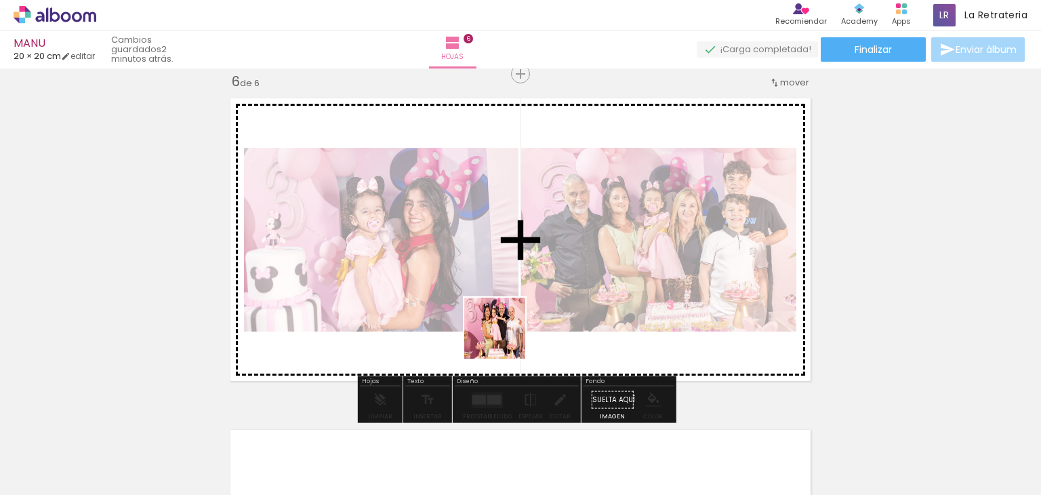
drag, startPoint x: 508, startPoint y: 423, endPoint x: 506, endPoint y: 371, distance: 51.6
click at [502, 290] on quentale-workspace at bounding box center [520, 247] width 1041 height 495
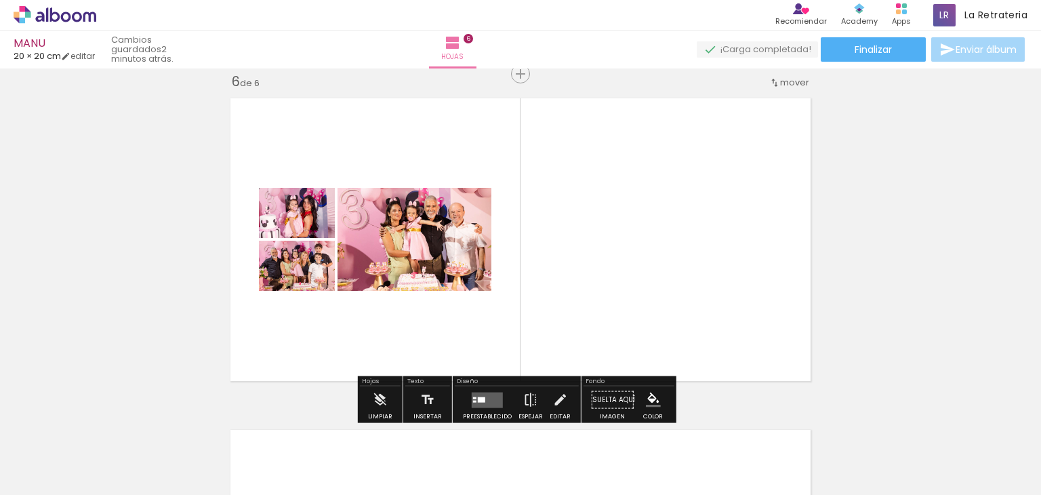
drag, startPoint x: 564, startPoint y: 453, endPoint x: 598, endPoint y: 232, distance: 224.2
click at [598, 232] on quentale-workspace at bounding box center [520, 247] width 1041 height 495
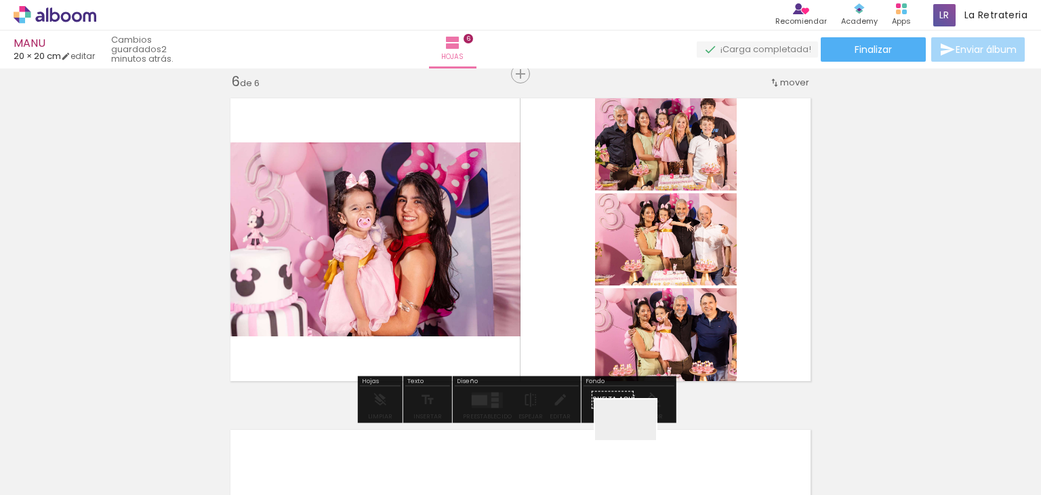
drag, startPoint x: 636, startPoint y: 440, endPoint x: 675, endPoint y: 372, distance: 78.4
click at [624, 267] on quentale-workspace at bounding box center [520, 247] width 1041 height 495
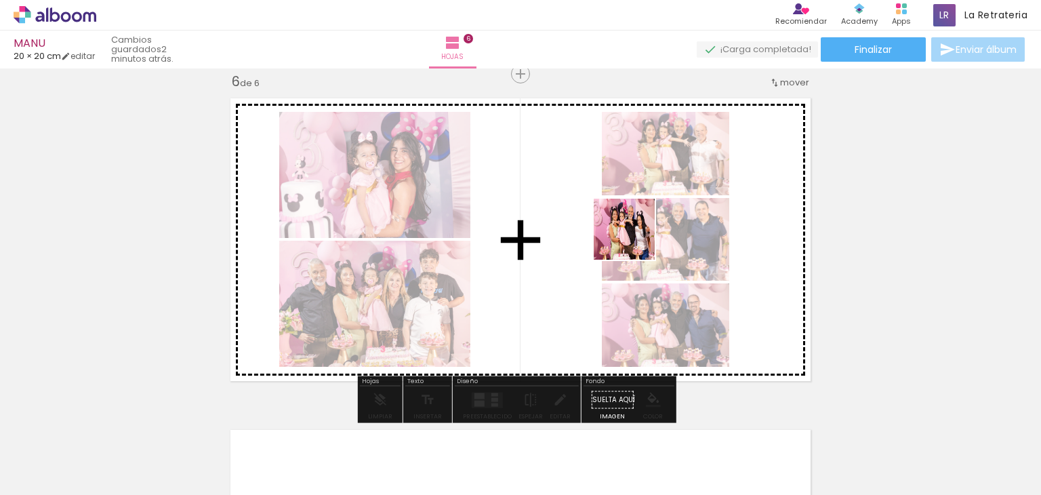
drag, startPoint x: 710, startPoint y: 458, endPoint x: 634, endPoint y: 238, distance: 232.4
click at [634, 238] on quentale-workspace at bounding box center [520, 247] width 1041 height 495
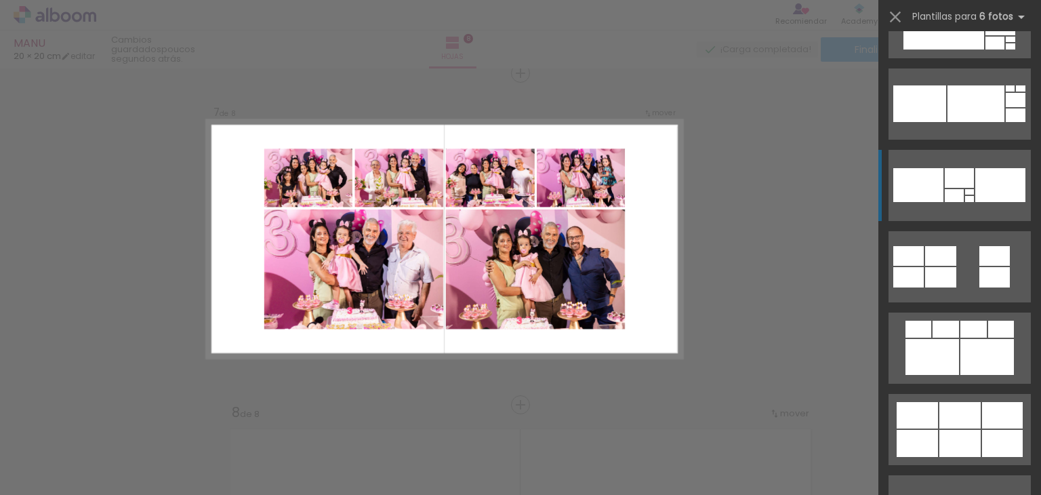
scroll to position [3050, 0]
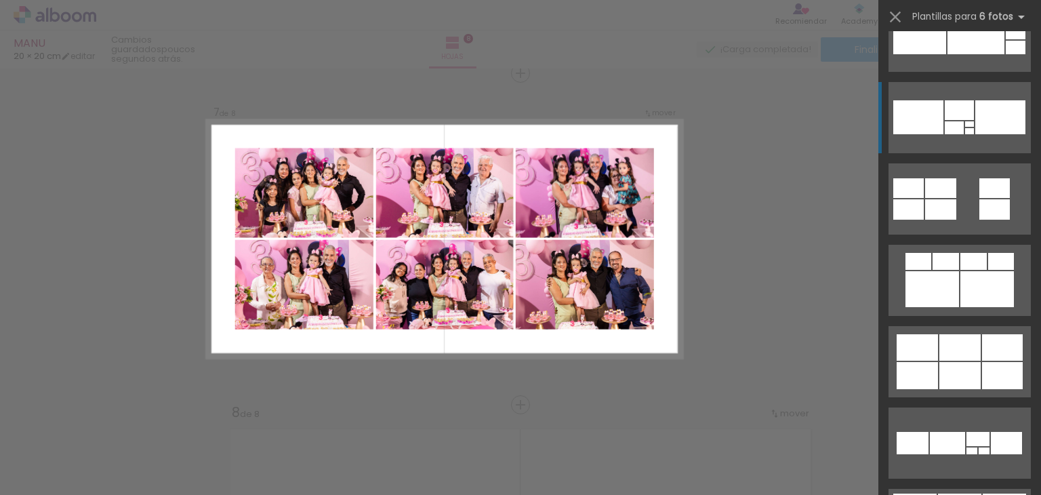
click at [956, 348] on div at bounding box center [959, 347] width 41 height 26
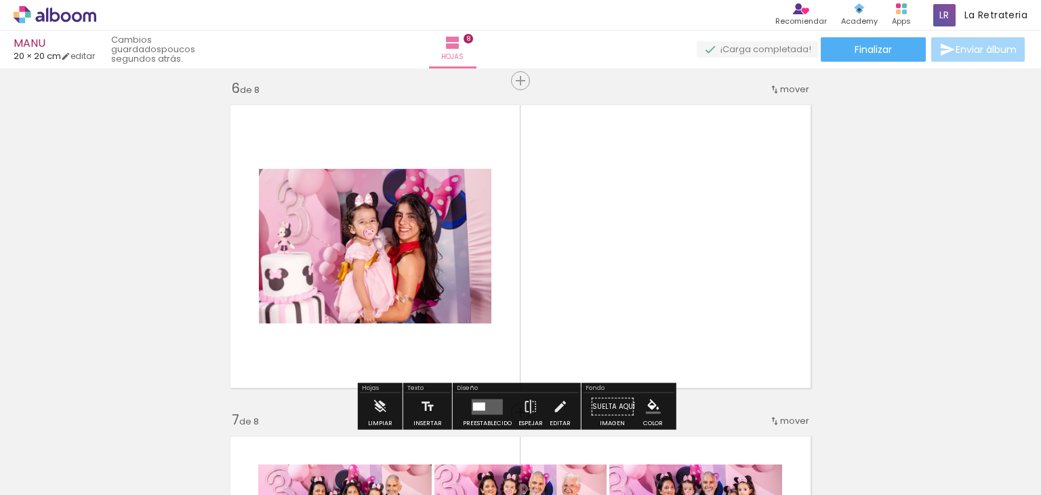
scroll to position [0, 1351]
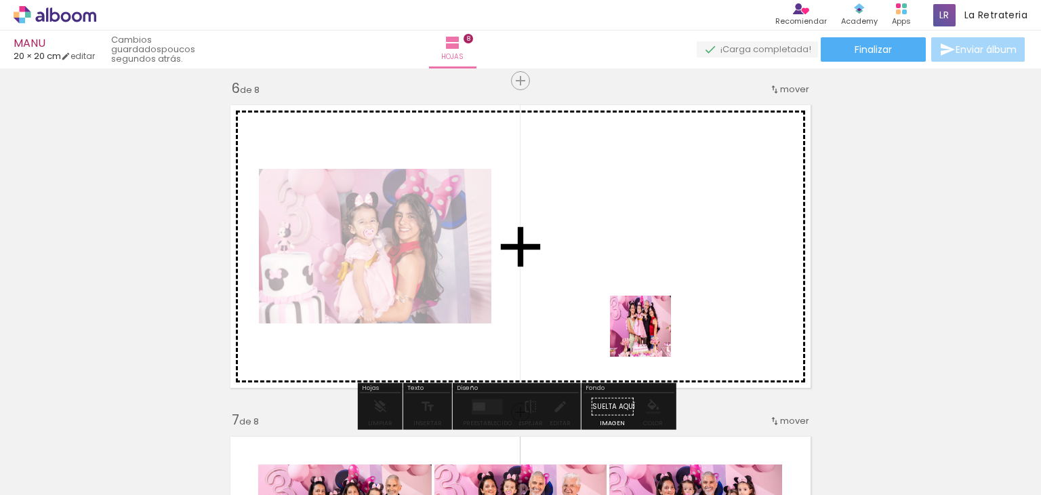
drag, startPoint x: 626, startPoint y: 436, endPoint x: 664, endPoint y: 279, distance: 161.3
click at [664, 279] on quentale-workspace at bounding box center [520, 247] width 1041 height 495
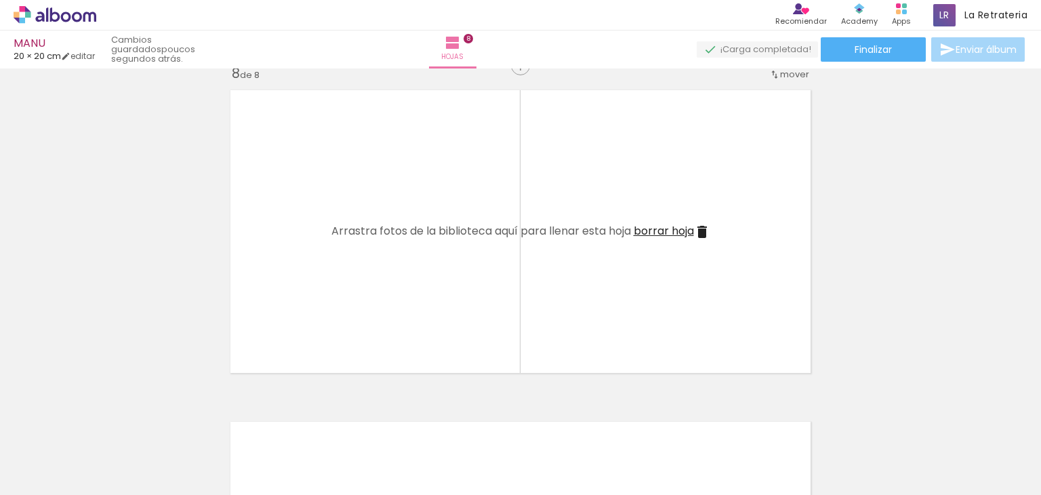
scroll to position [0, 789]
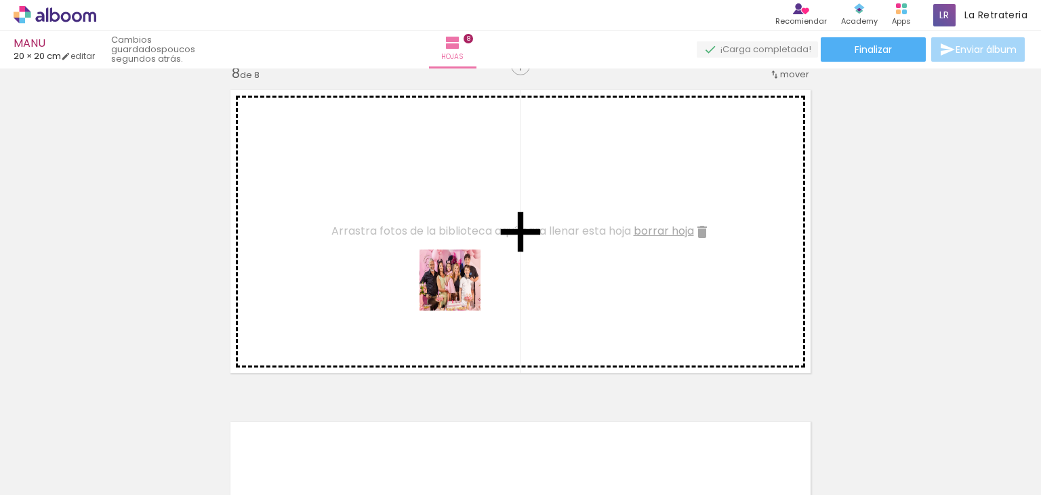
drag, startPoint x: 472, startPoint y: 443, endPoint x: 460, endPoint y: 289, distance: 155.0
click at [460, 289] on quentale-workspace at bounding box center [520, 247] width 1041 height 495
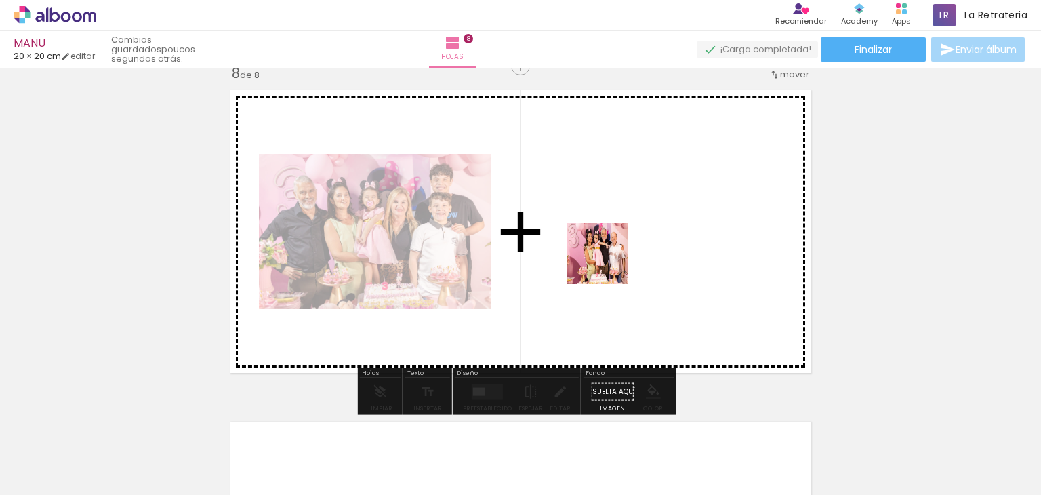
drag, startPoint x: 597, startPoint y: 327, endPoint x: 608, endPoint y: 262, distance: 66.0
click at [608, 262] on quentale-workspace at bounding box center [520, 247] width 1041 height 495
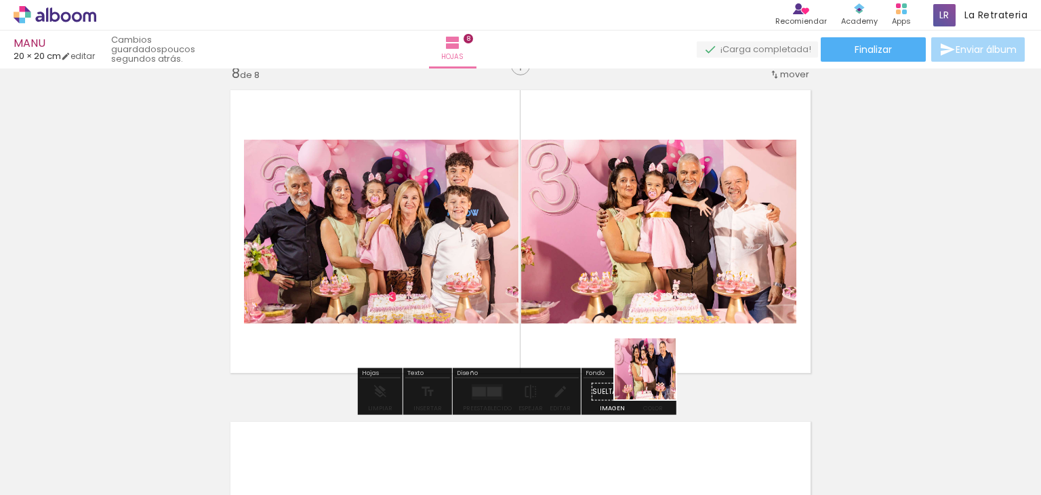
drag, startPoint x: 657, startPoint y: 395, endPoint x: 651, endPoint y: 333, distance: 61.9
click at [652, 339] on quentale-workspace at bounding box center [520, 247] width 1041 height 495
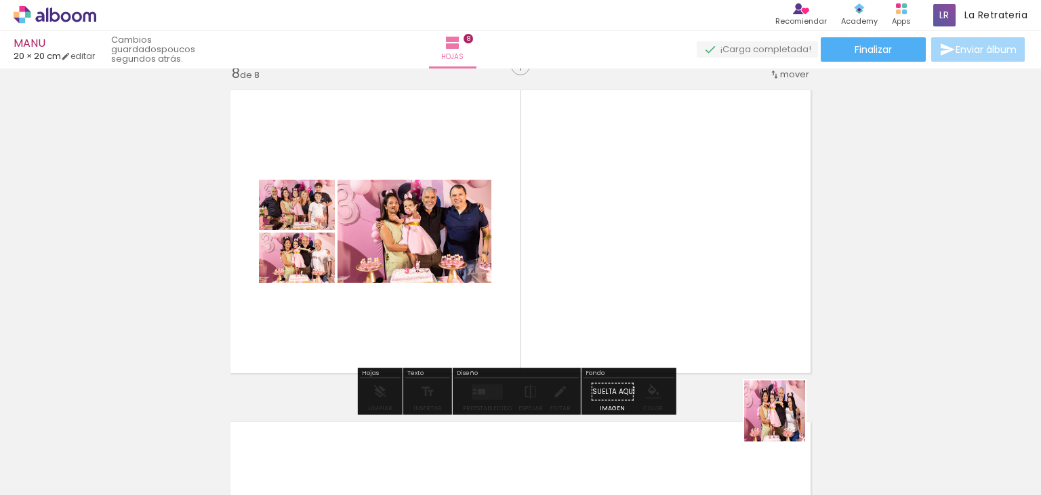
drag, startPoint x: 797, startPoint y: 451, endPoint x: 647, endPoint y: 226, distance: 270.3
click at [698, 300] on quentale-workspace at bounding box center [520, 247] width 1041 height 495
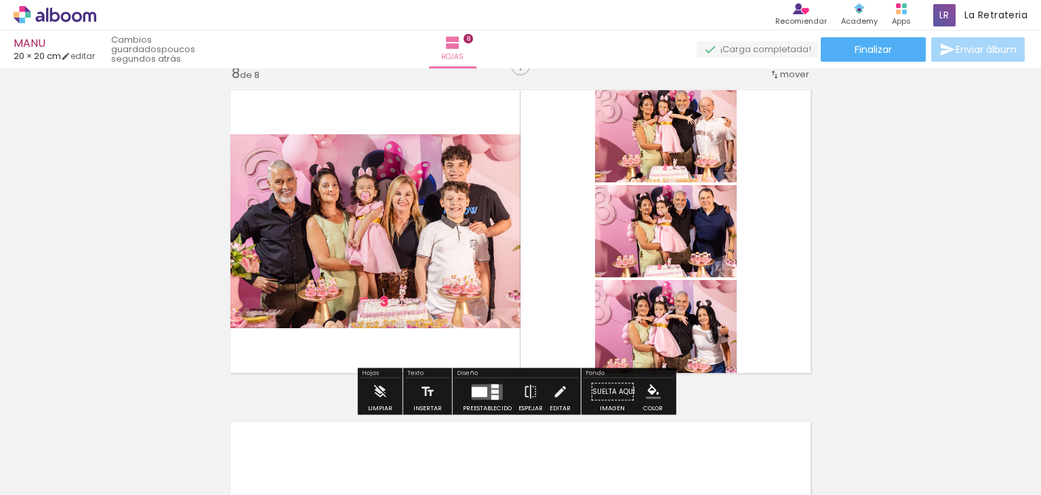
scroll to position [0, 1351]
click at [472, 386] on quentale-layouter at bounding box center [487, 392] width 31 height 16
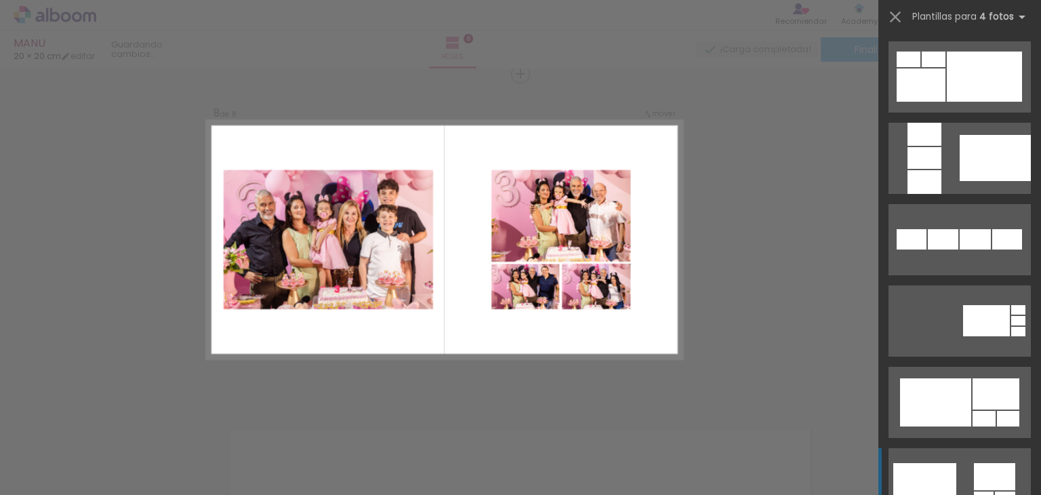
scroll to position [1085, 0]
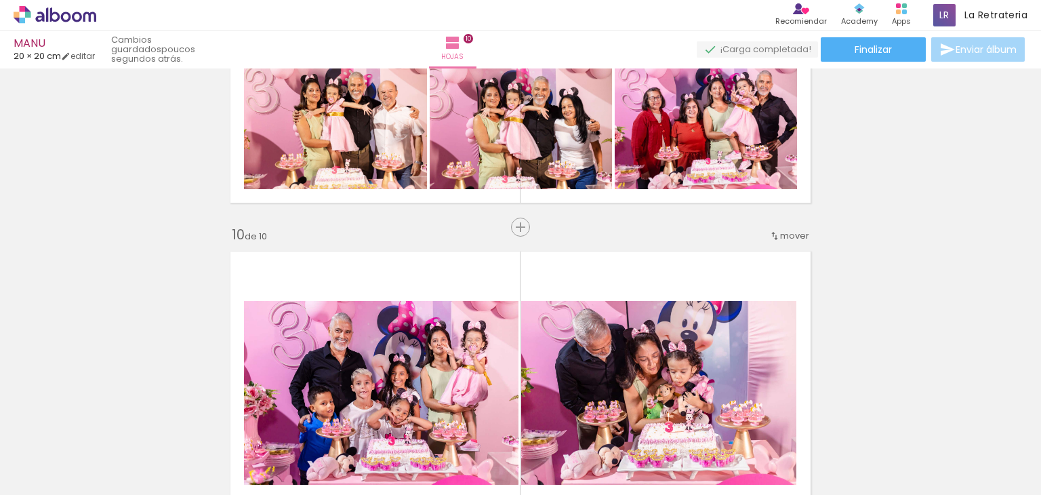
scroll to position [3050, 0]
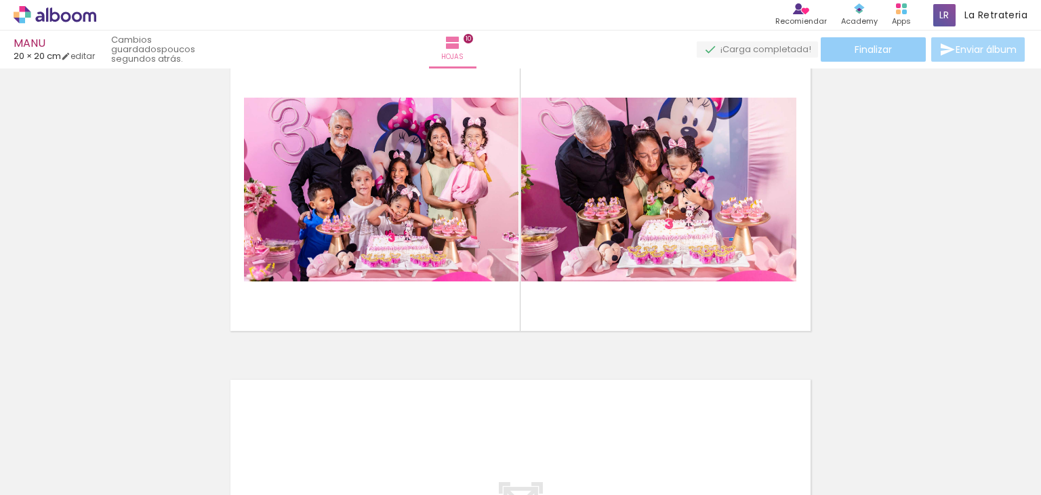
click at [853, 41] on paper-button "Finalizar" at bounding box center [873, 49] width 105 height 24
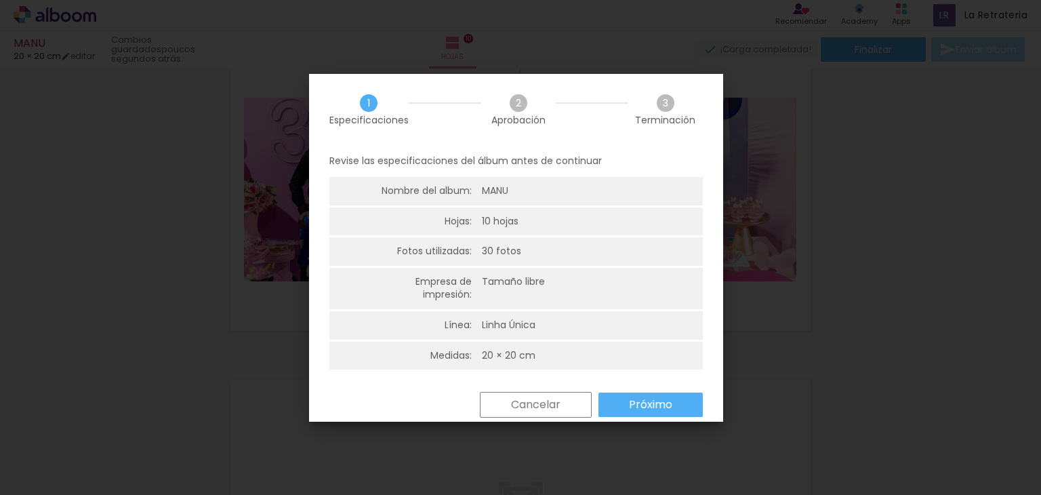
click at [647, 413] on paper-button "Próximo" at bounding box center [651, 404] width 104 height 24
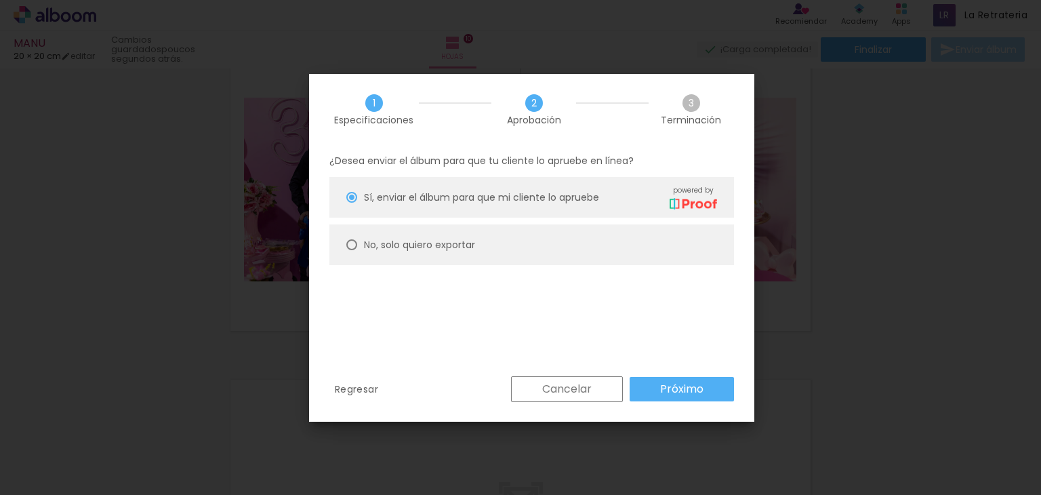
click at [0, 0] on slot "No, solo quiero exportar" at bounding box center [0, 0] width 0 height 0
type paper-radio-button "on"
click at [653, 388] on paper-button "Próximo" at bounding box center [682, 389] width 104 height 24
type input "Alta, 300 DPI"
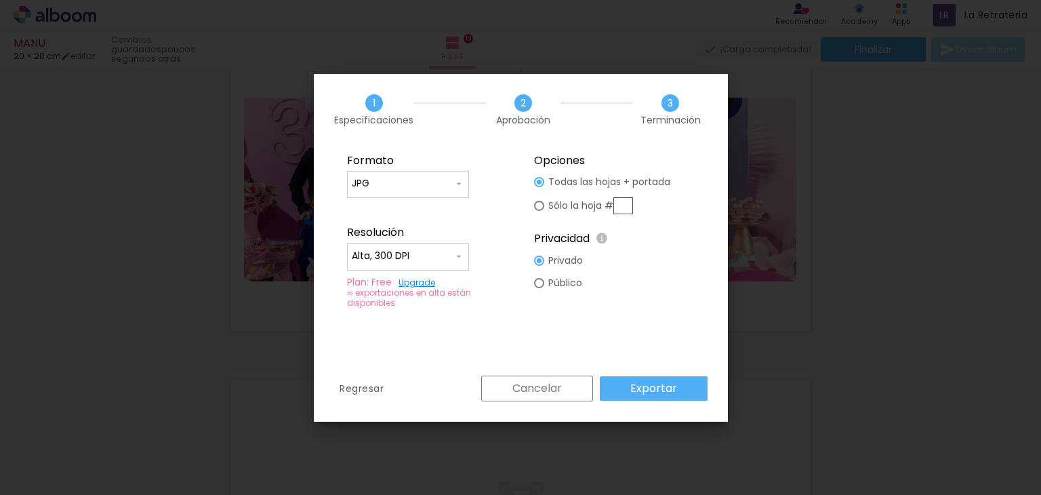
click at [0, 0] on slot "Exportar" at bounding box center [0, 0] width 0 height 0
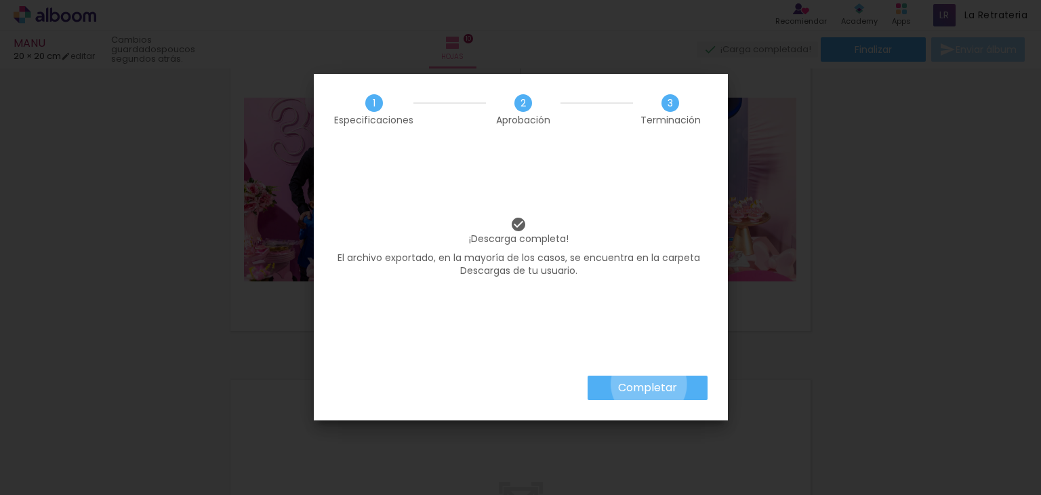
click at [0, 0] on slot "Completar" at bounding box center [0, 0] width 0 height 0
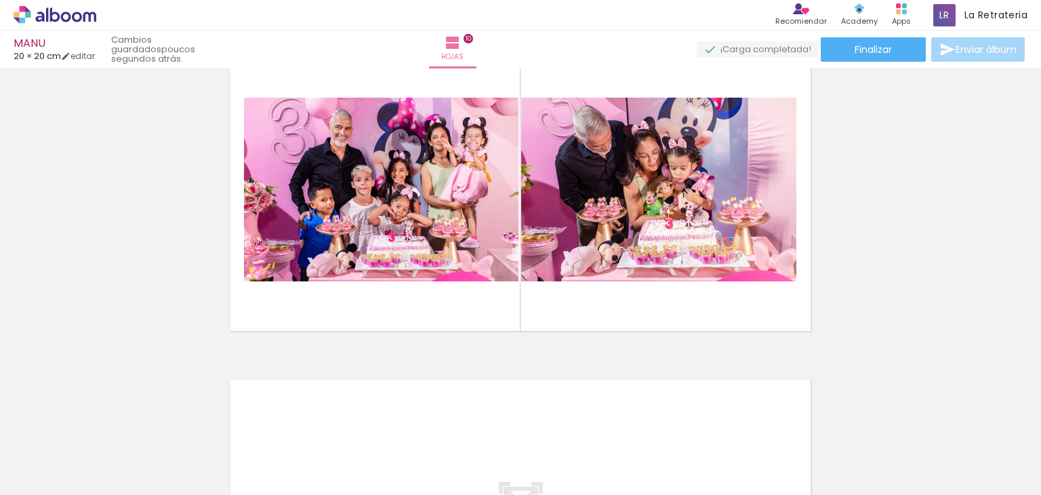
scroll to position [0, 1351]
